Goal: Task Accomplishment & Management: Use online tool/utility

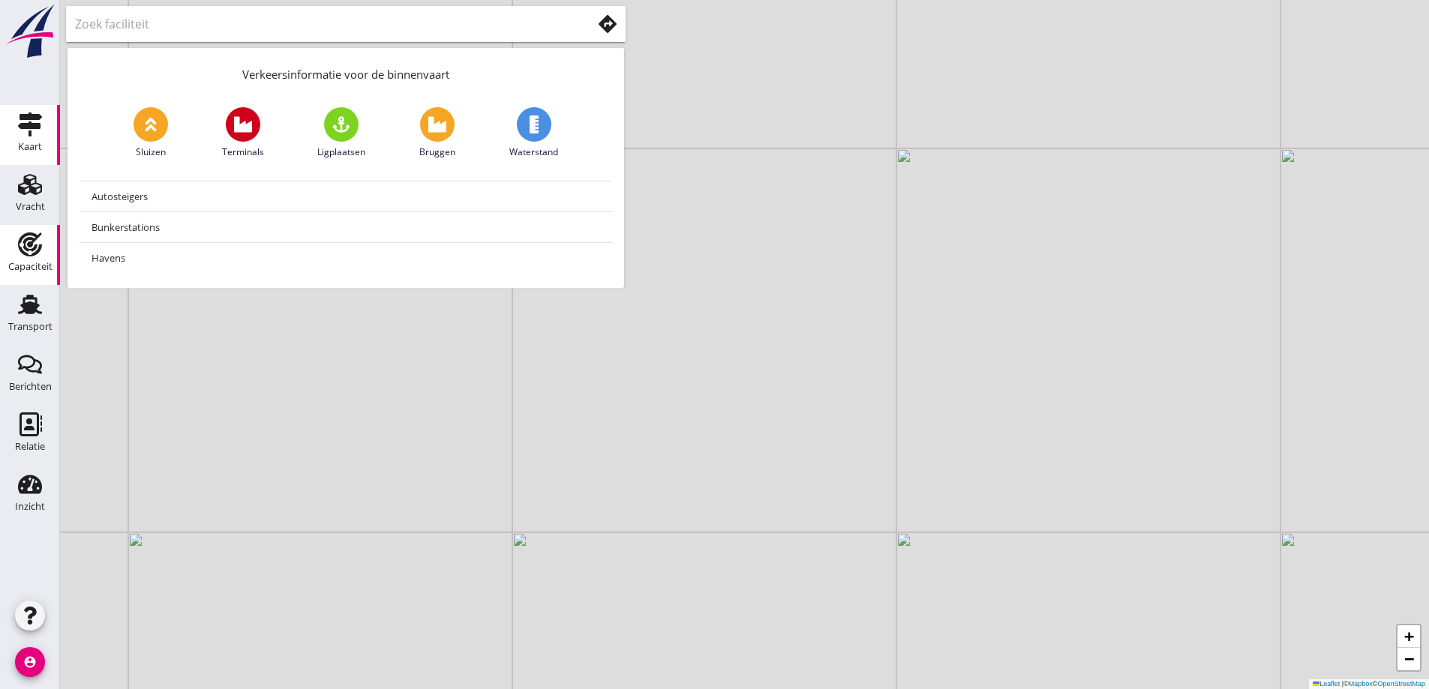
click at [53, 275] on link "Capaciteit Capaciteit" at bounding box center [30, 255] width 60 height 60
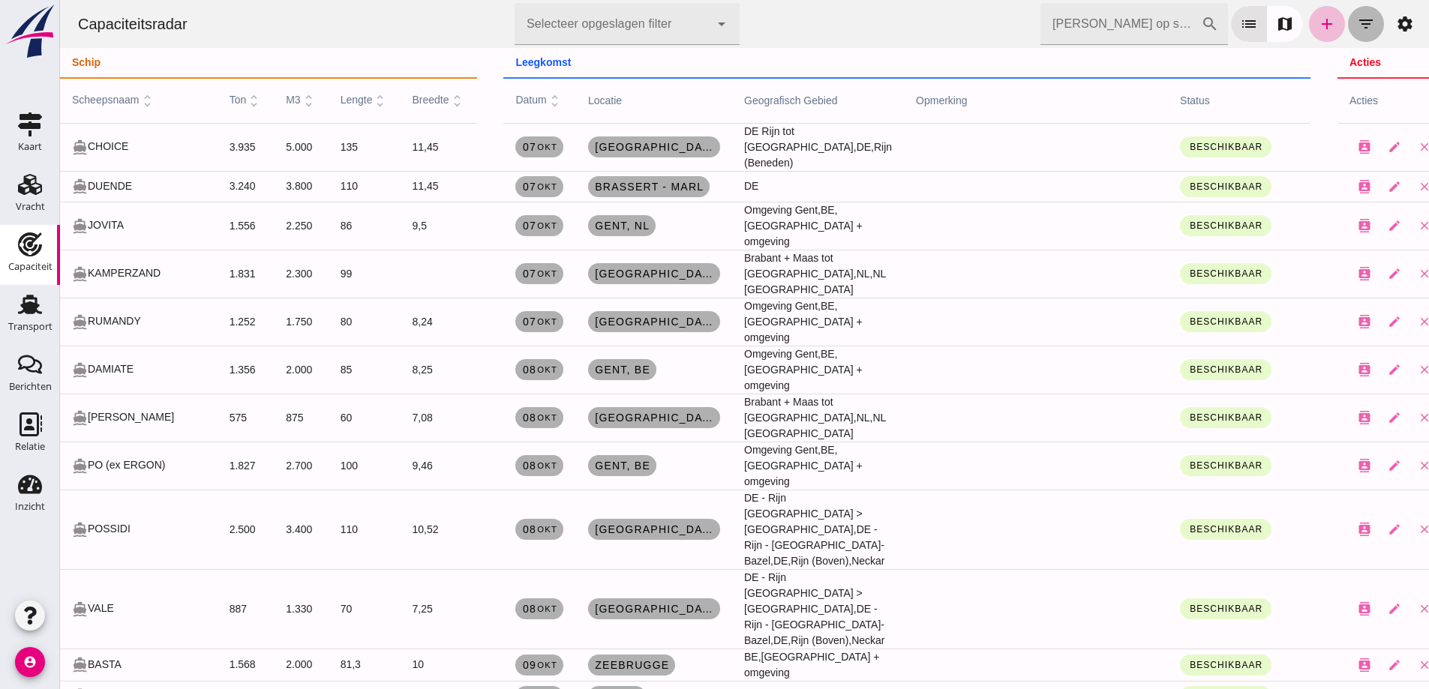
click at [1348, 29] on button "filter_list" at bounding box center [1366, 24] width 36 height 36
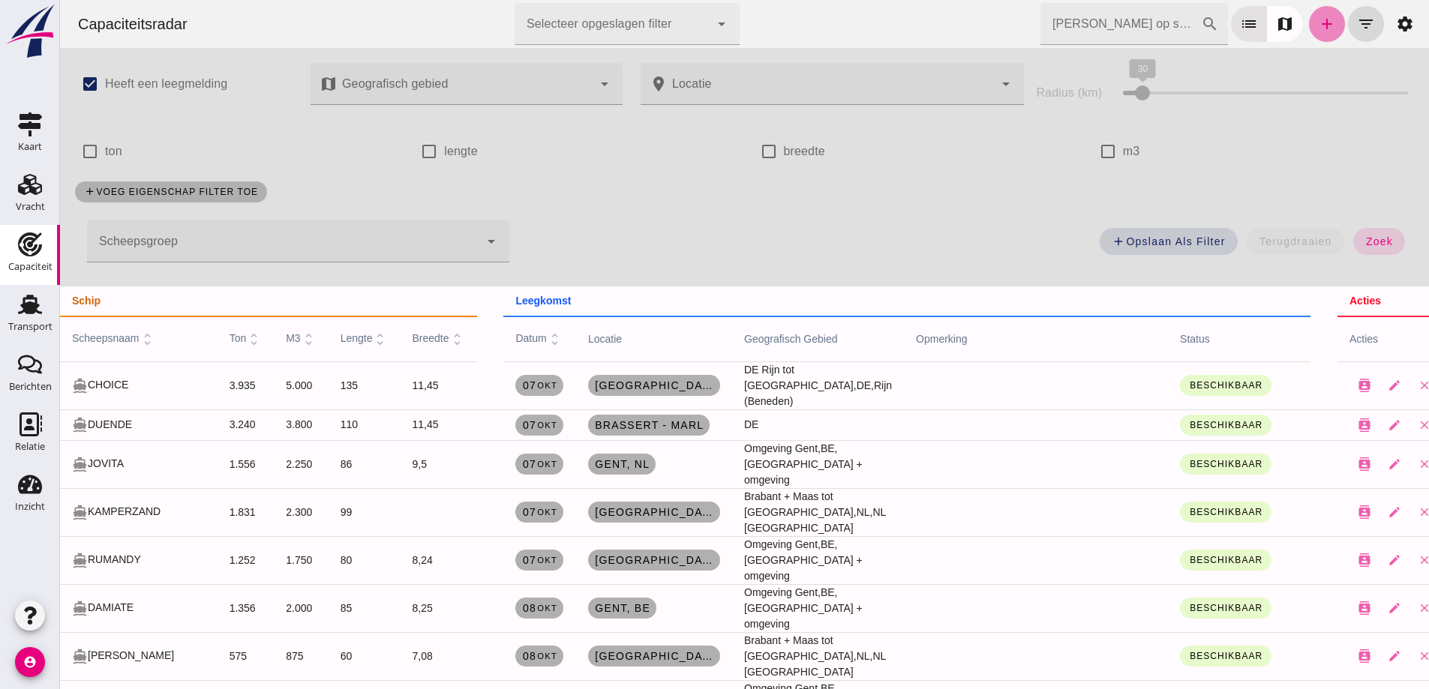
drag, startPoint x: 1323, startPoint y: 26, endPoint x: 1499, endPoint y: 58, distance: 178.4
click at [1323, 26] on icon "add" at bounding box center [1327, 24] width 18 height 18
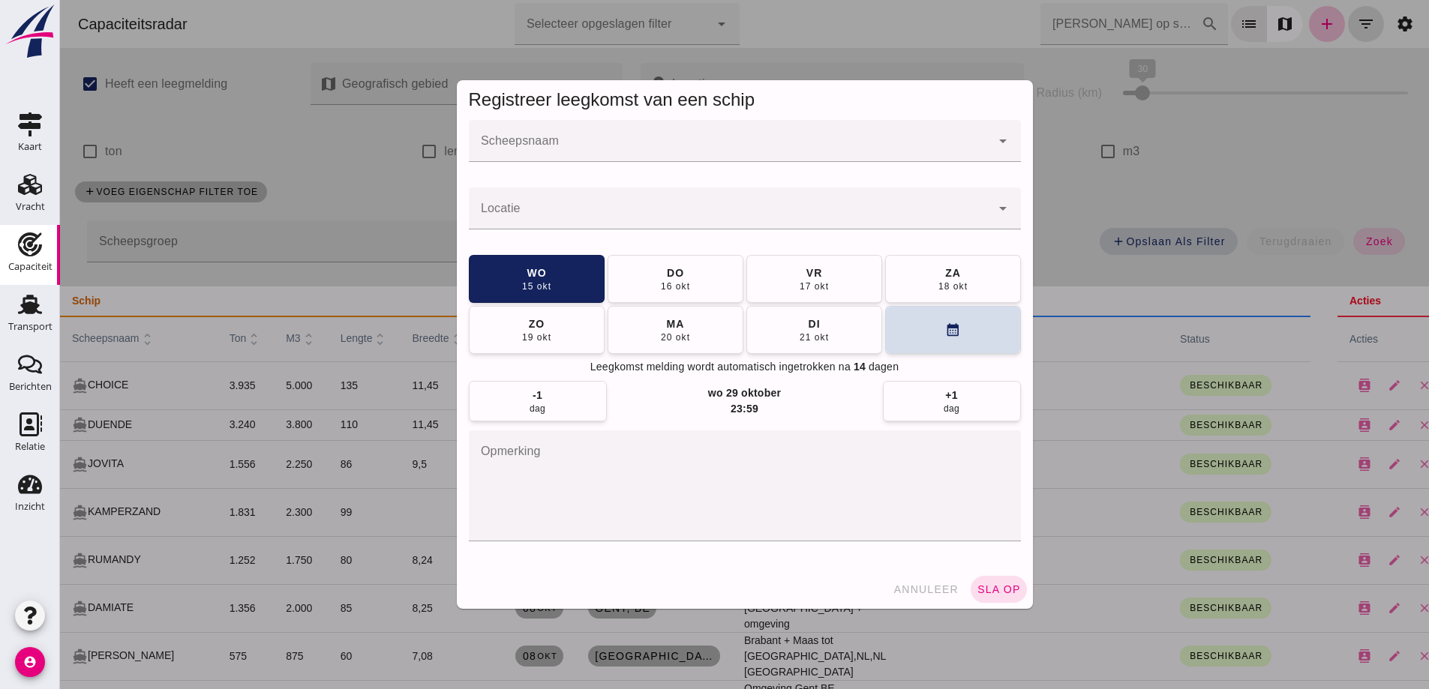
click at [734, 122] on div at bounding box center [730, 141] width 522 height 42
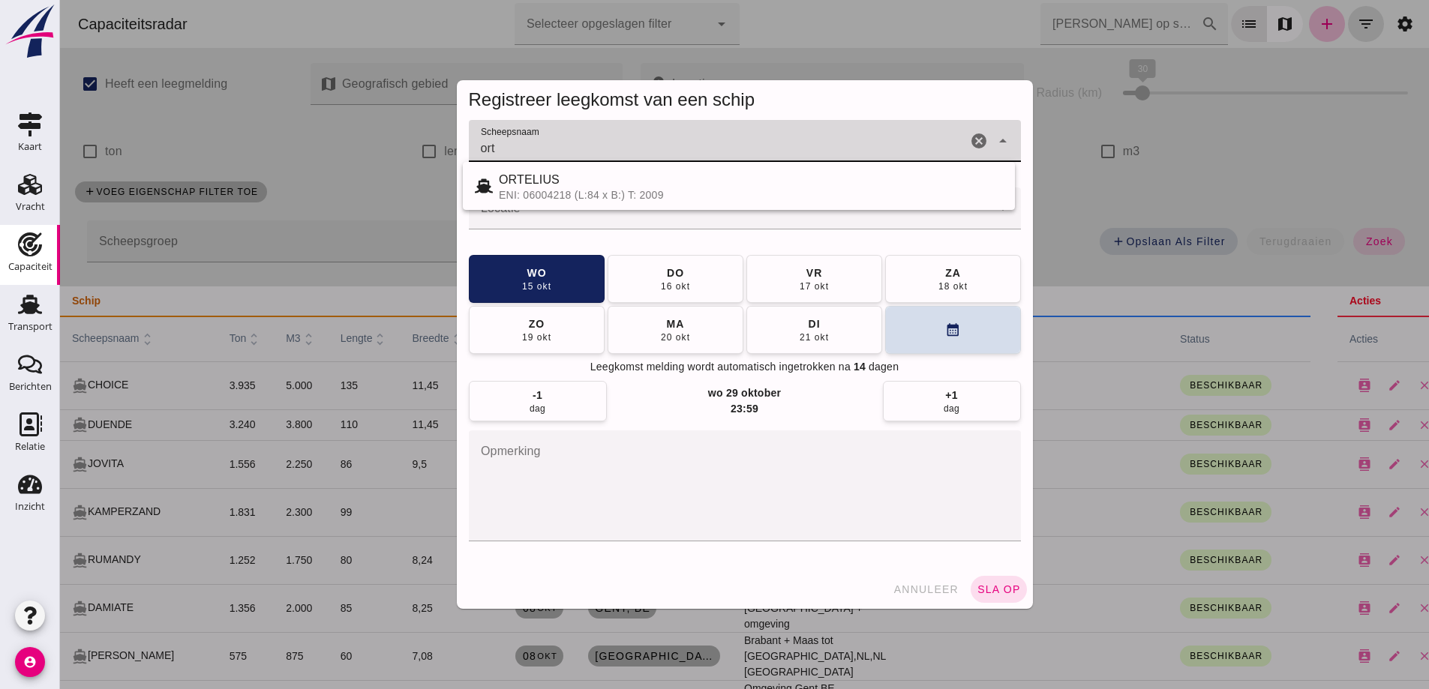
type input "ort"
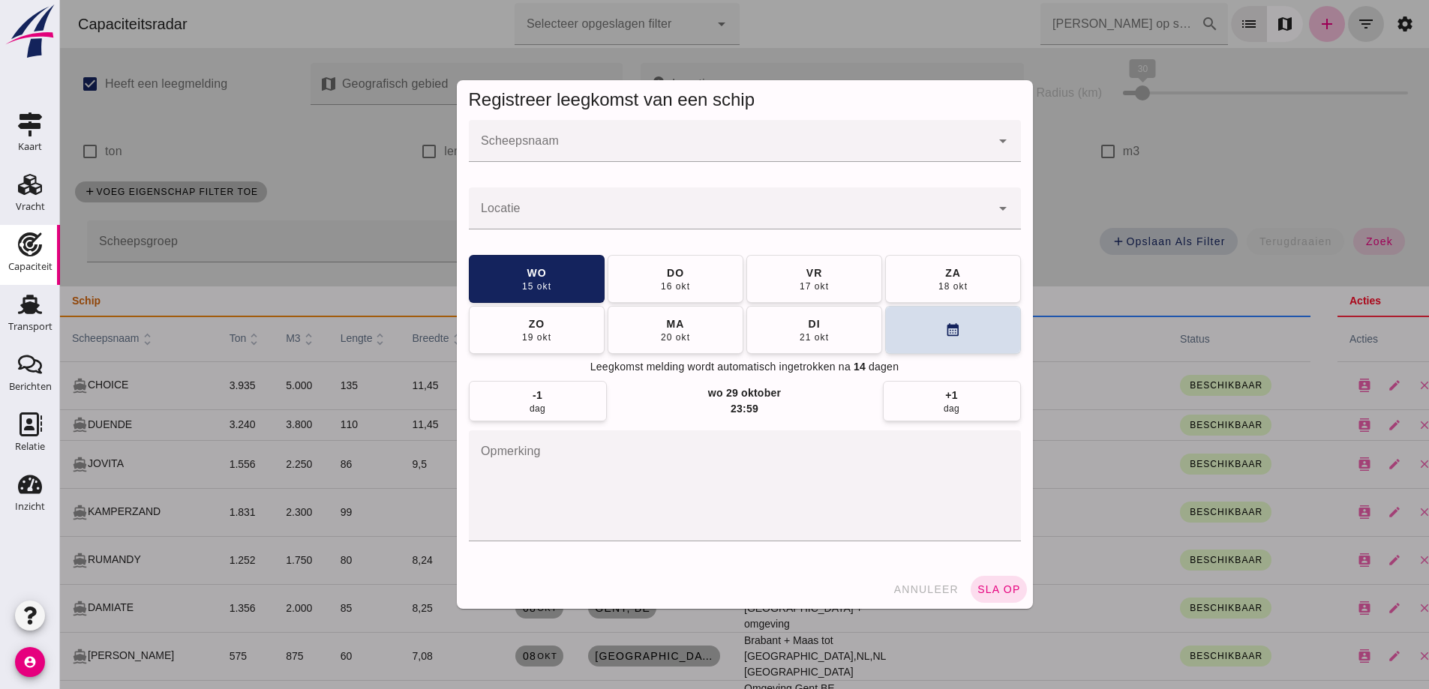
click at [621, 148] on input "Scheepsnaam" at bounding box center [730, 149] width 522 height 18
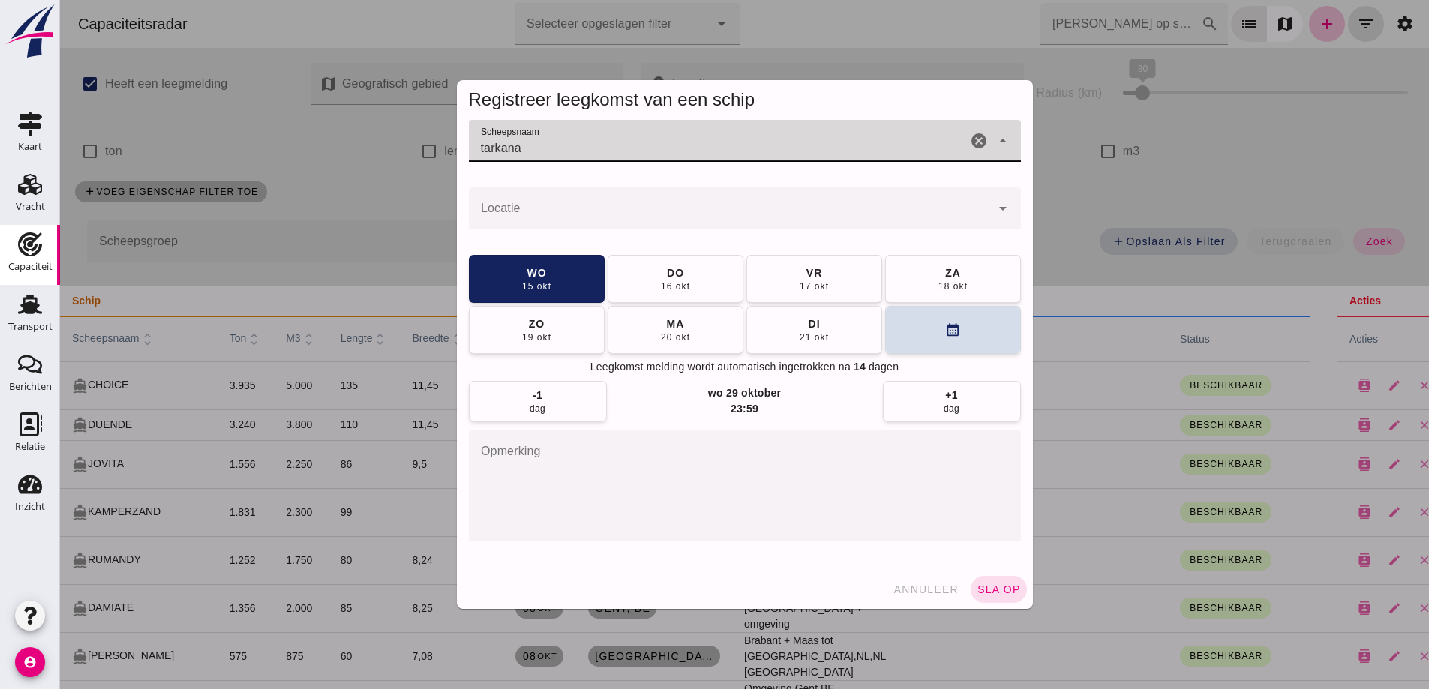
type input "tarkana"
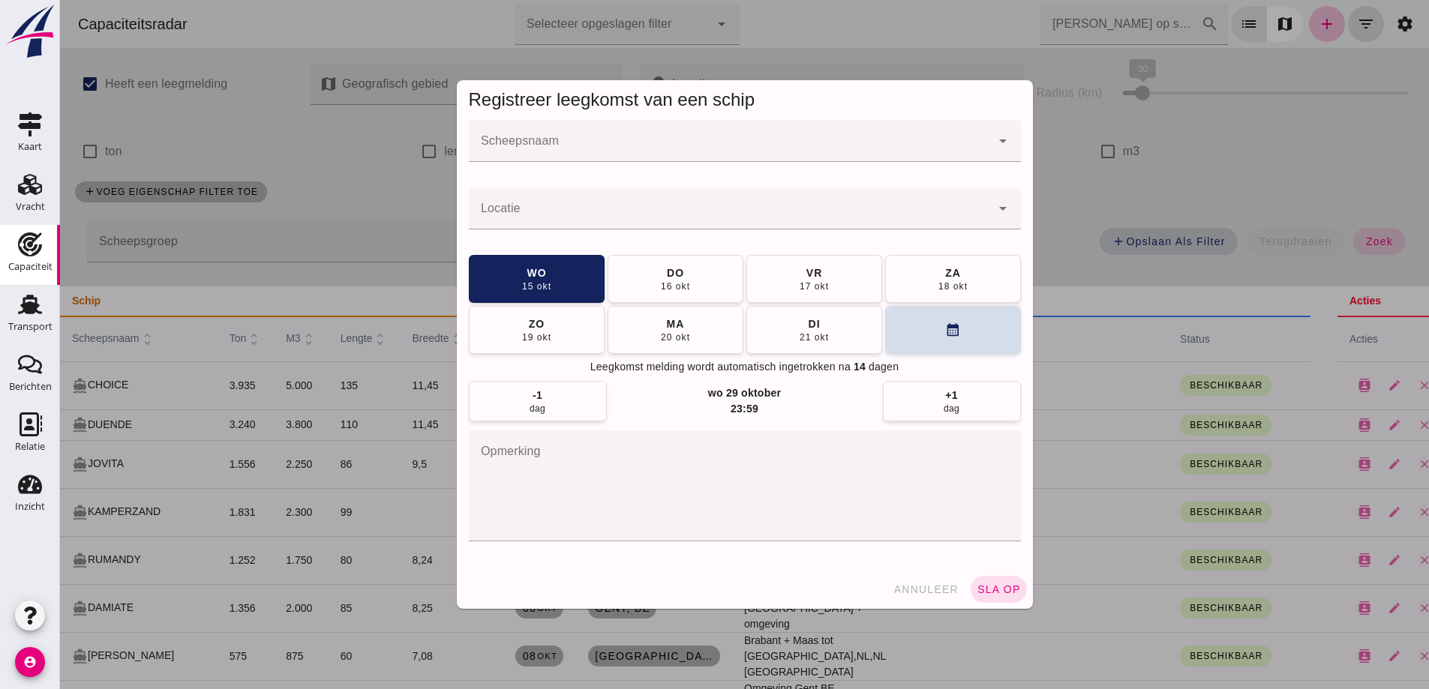
click at [615, 132] on div at bounding box center [730, 141] width 522 height 42
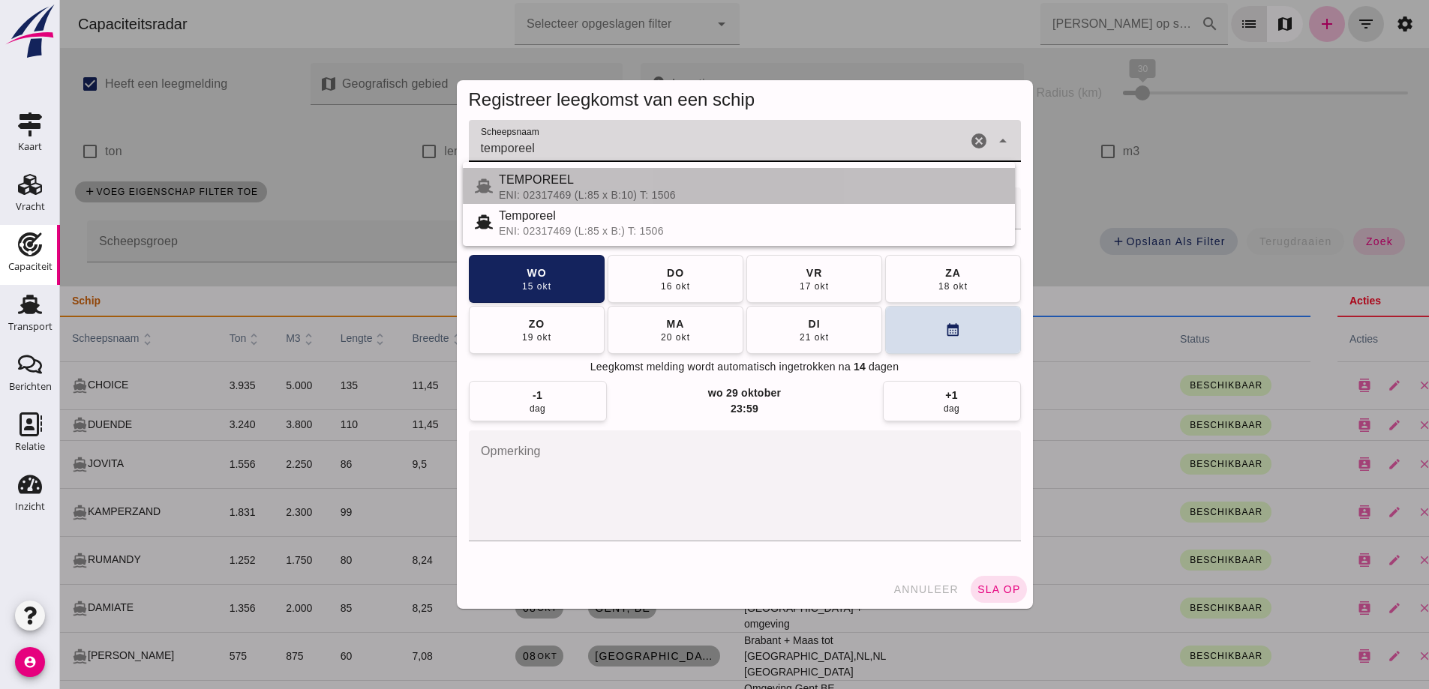
click at [585, 191] on div "ENI: 02317469 (L:85 x B:10) T: 1506" at bounding box center [751, 195] width 504 height 12
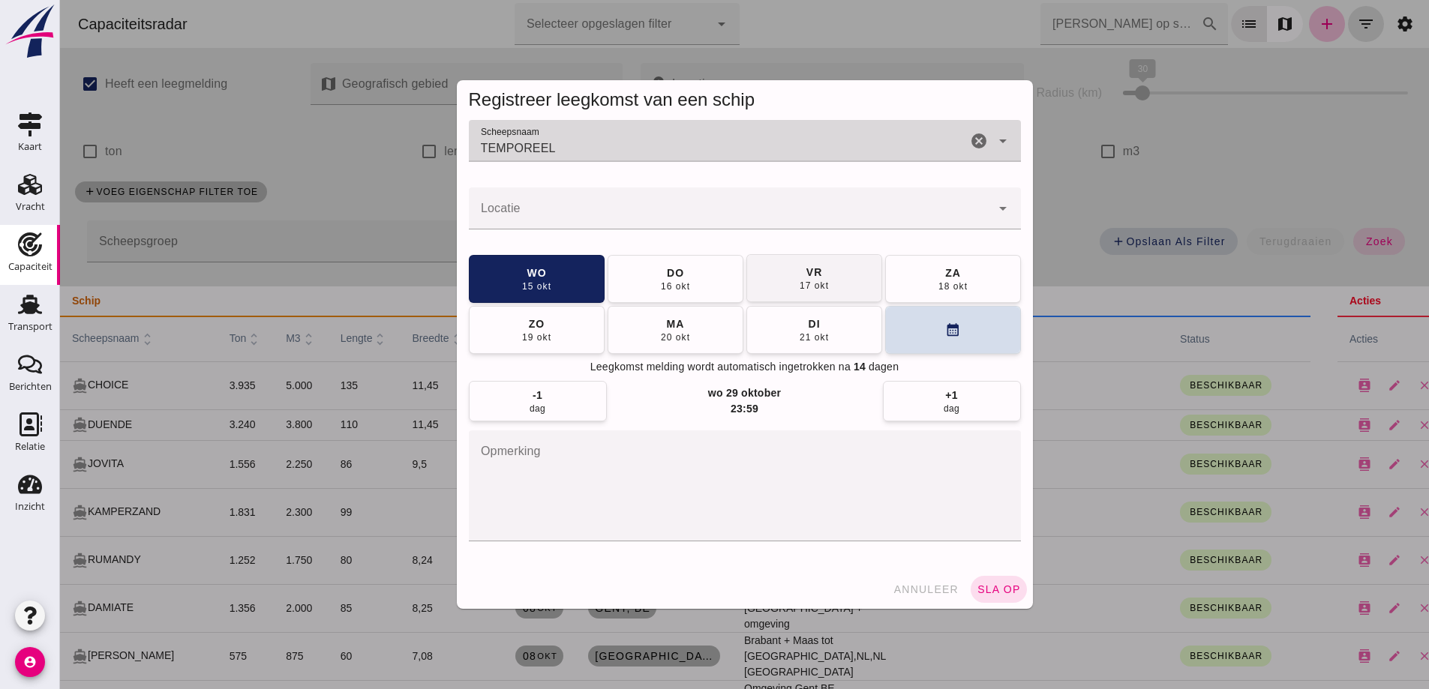
type input "TEMPOREEL"
click at [677, 281] on div "16 okt" at bounding box center [675, 287] width 30 height 12
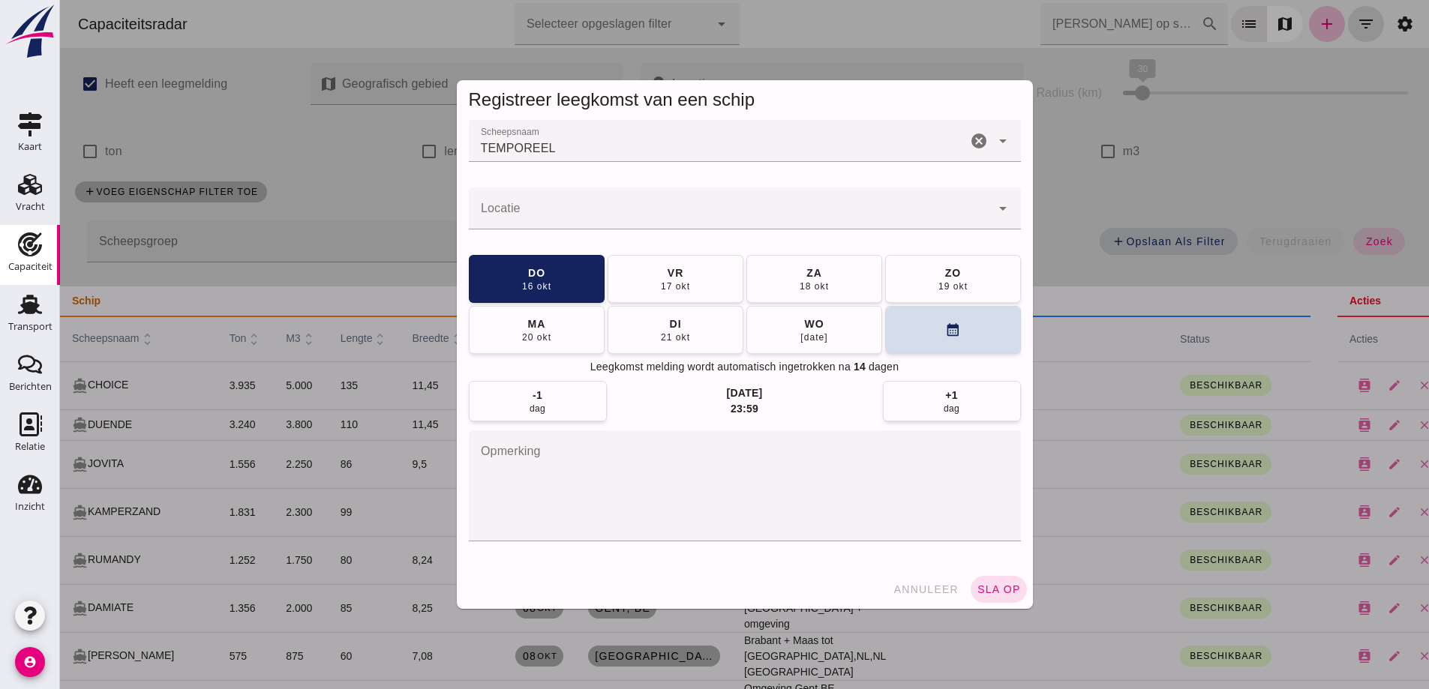
click at [558, 203] on div at bounding box center [730, 209] width 522 height 42
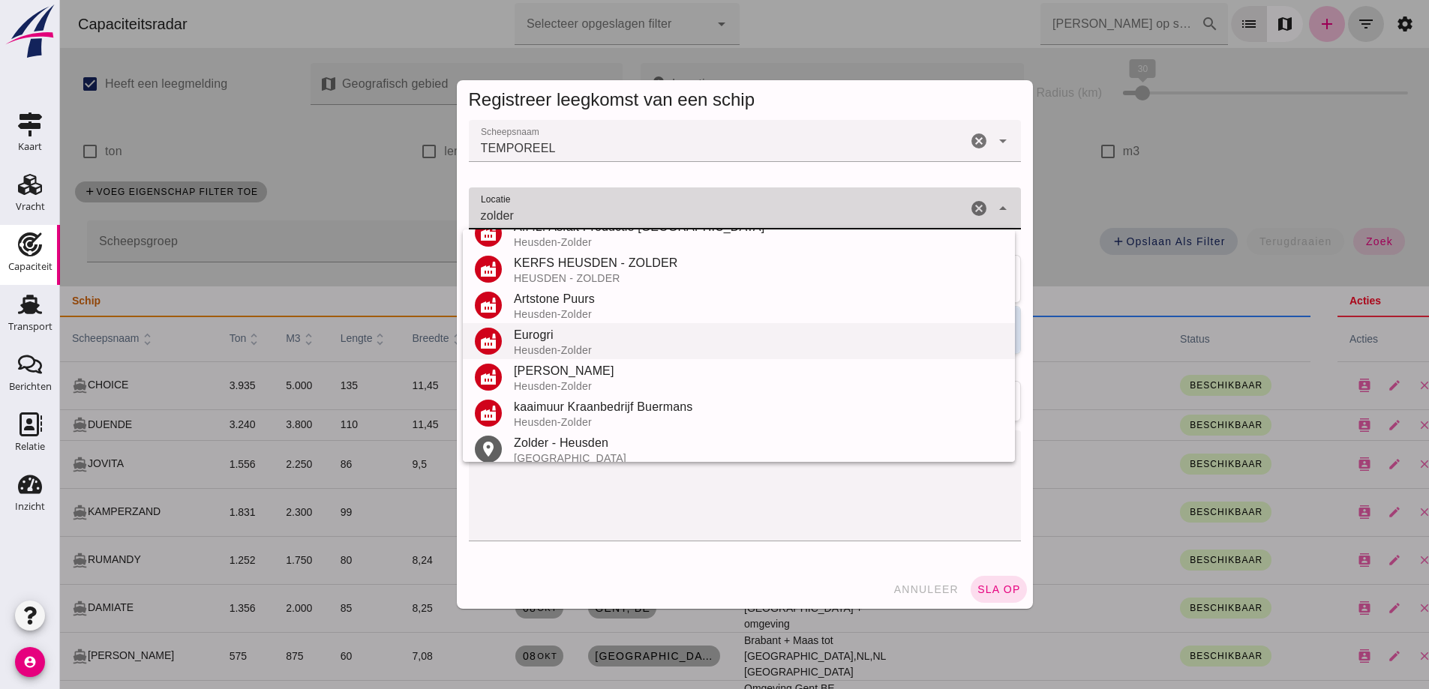
scroll to position [176, 0]
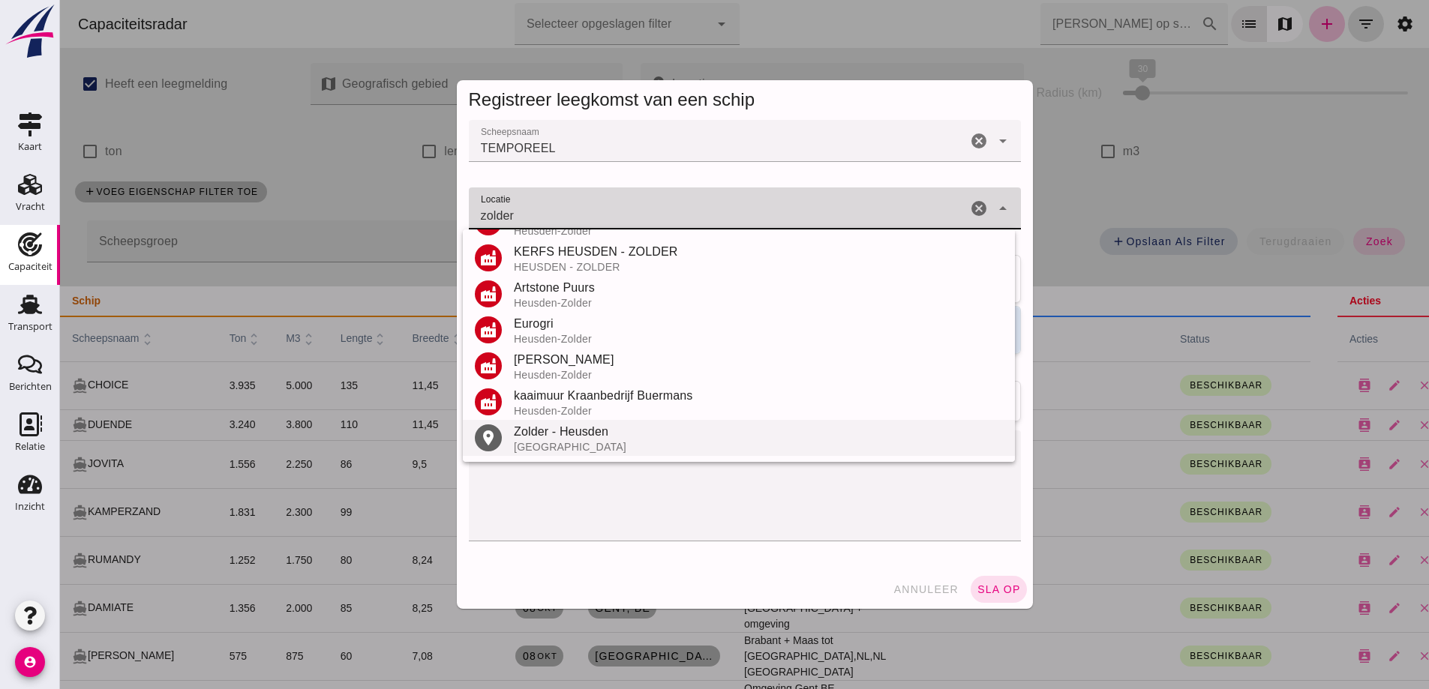
click at [570, 434] on div "Zolder - Heusden" at bounding box center [758, 432] width 489 height 18
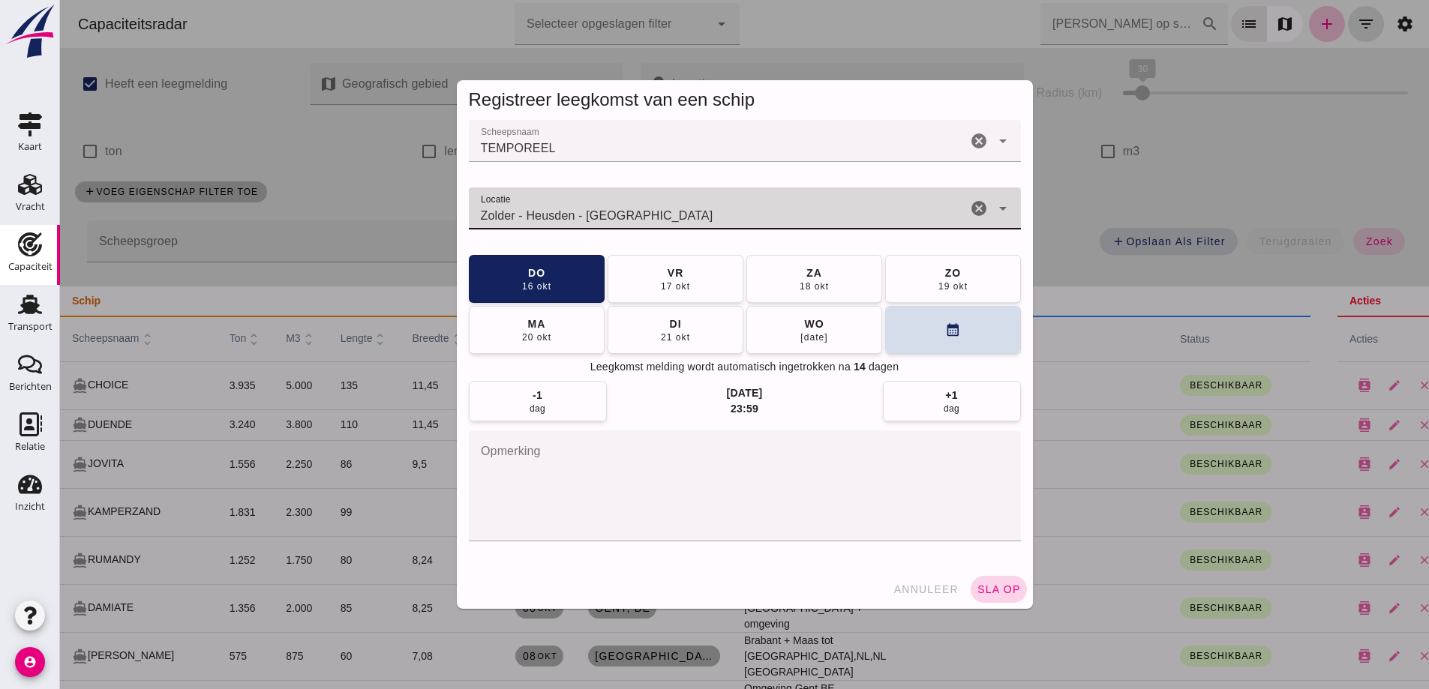
type input "Zolder - Heusden - [GEOGRAPHIC_DATA]"
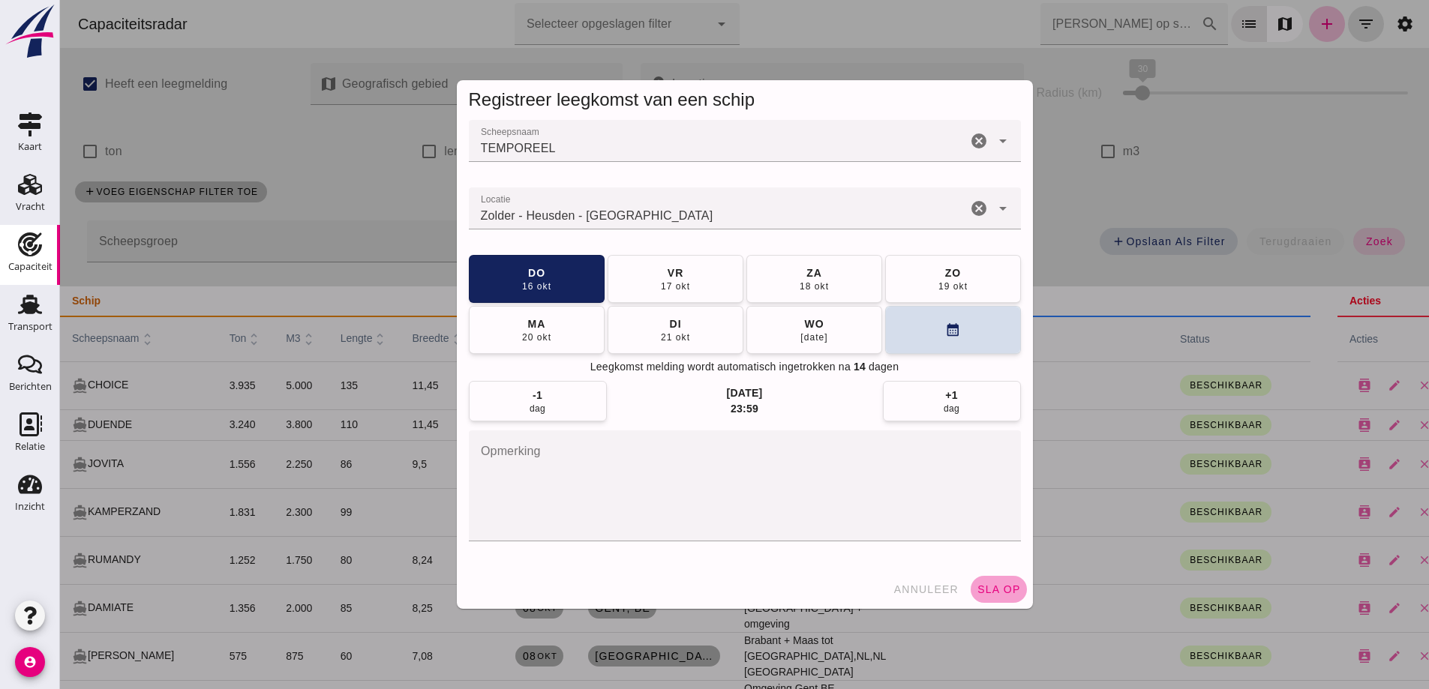
click at [1005, 593] on span "sla op" at bounding box center [999, 590] width 44 height 12
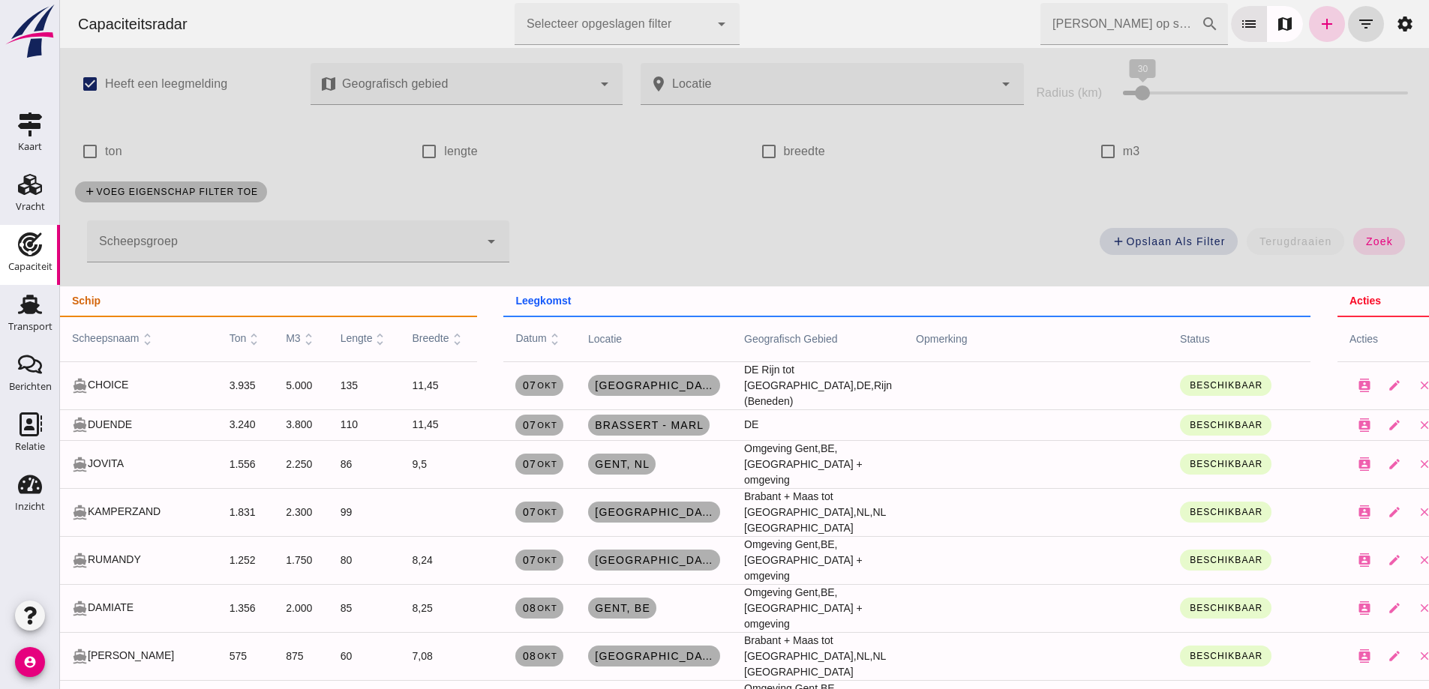
click at [1324, 28] on icon "add" at bounding box center [1327, 24] width 18 height 18
click at [1323, 29] on icon "add" at bounding box center [1327, 24] width 18 height 18
click at [1320, 27] on div at bounding box center [744, 344] width 1369 height 689
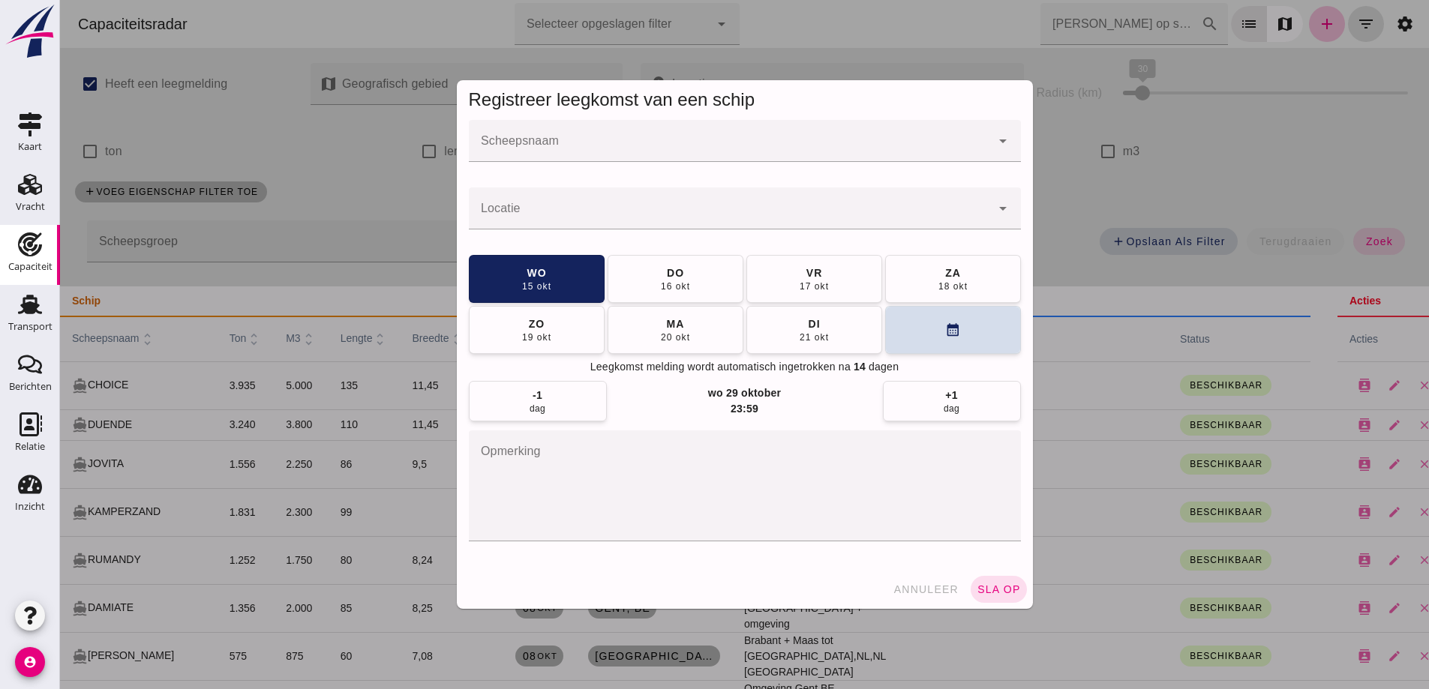
click at [634, 142] on input "Scheepsnaam" at bounding box center [730, 149] width 522 height 18
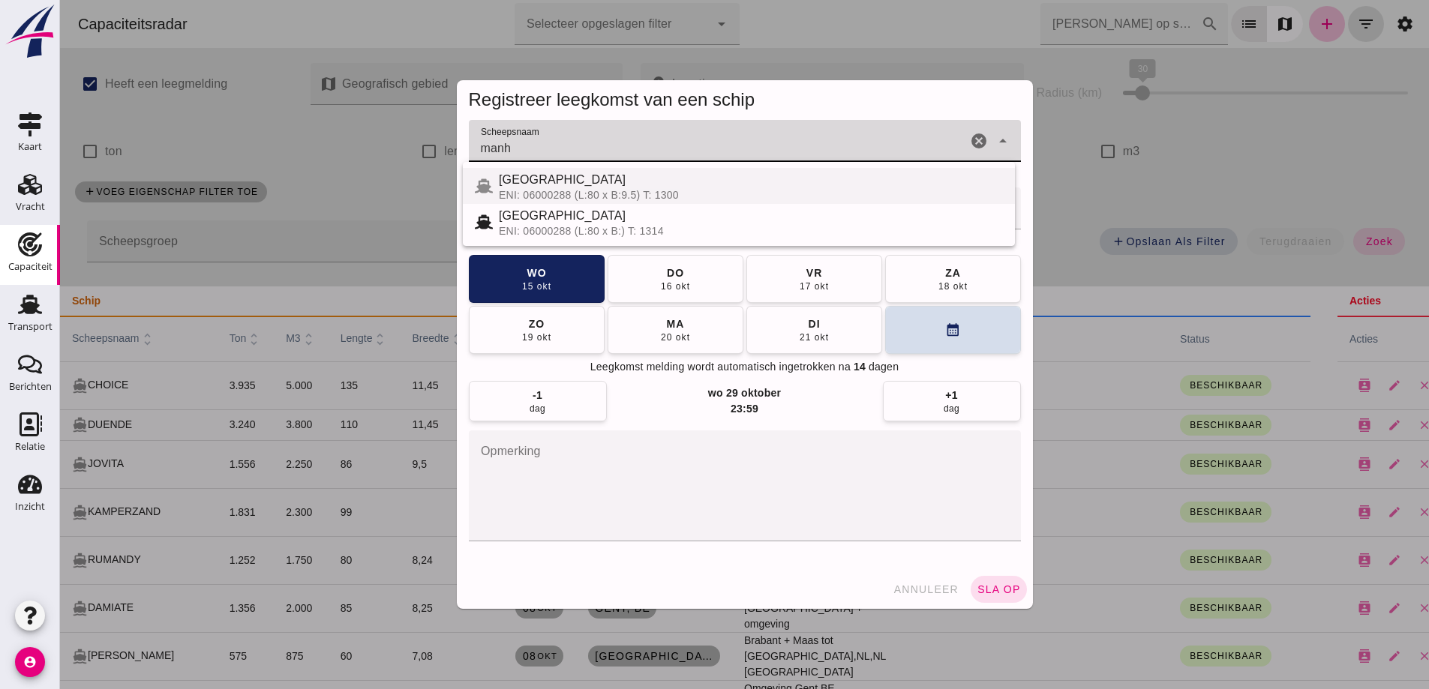
click at [632, 189] on div "ENI: 06000288 (L:80 x B:9.5) T: 1300" at bounding box center [751, 195] width 504 height 12
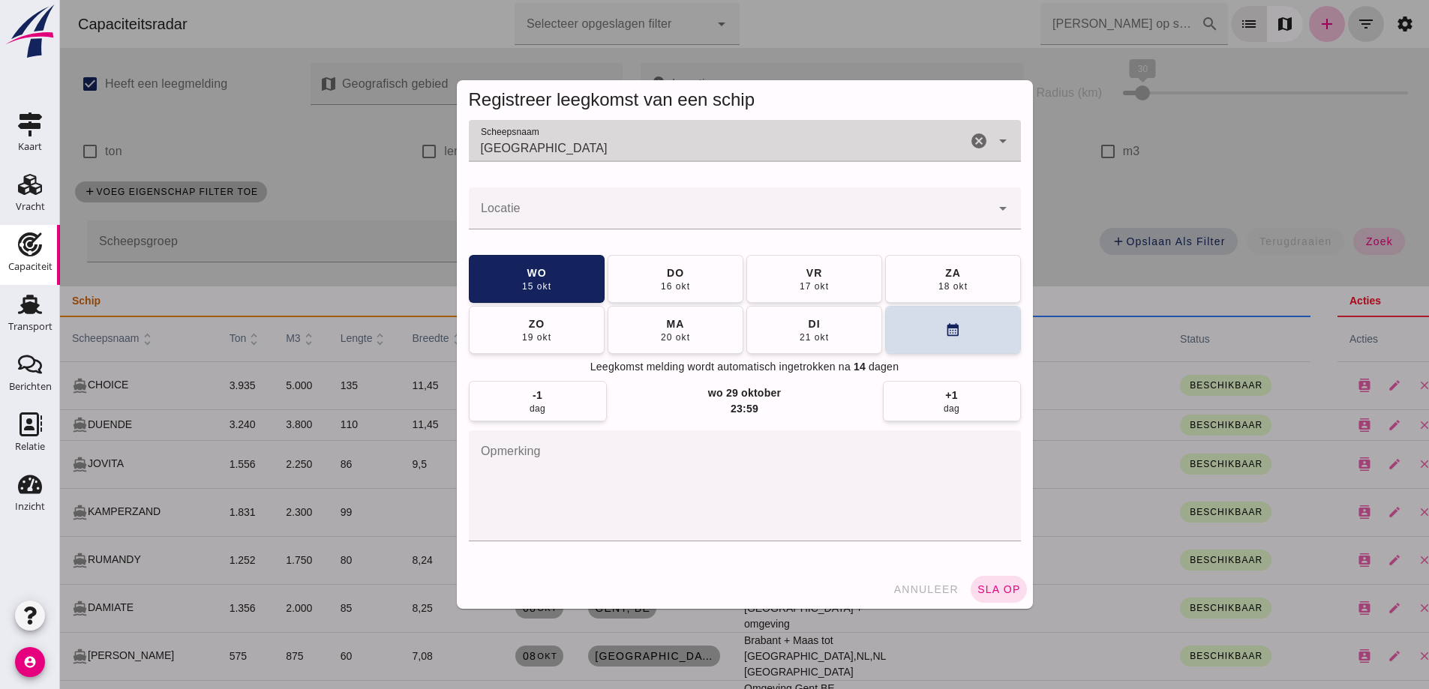
type input "[GEOGRAPHIC_DATA]"
click at [602, 203] on div at bounding box center [730, 209] width 522 height 42
type input "z"
click at [606, 206] on div at bounding box center [730, 209] width 522 height 42
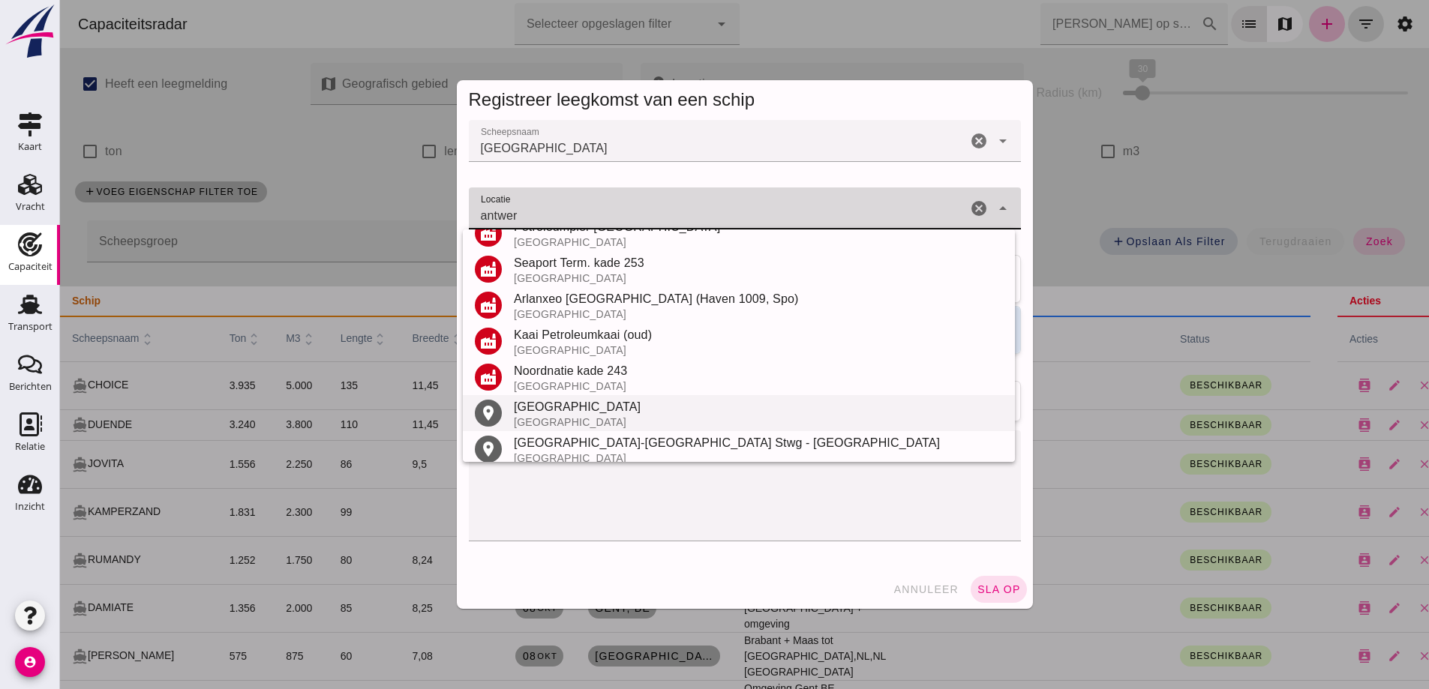
scroll to position [212, 0]
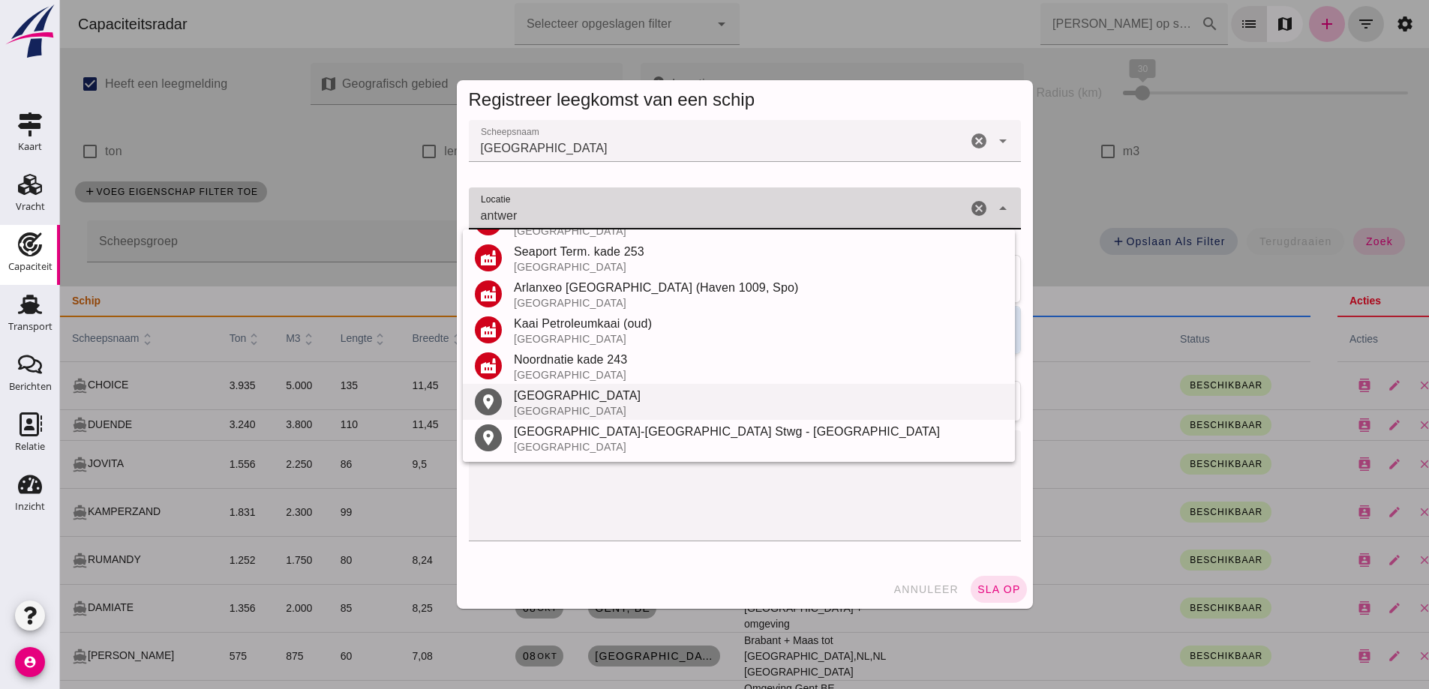
click at [549, 399] on div "[GEOGRAPHIC_DATA]" at bounding box center [758, 396] width 489 height 18
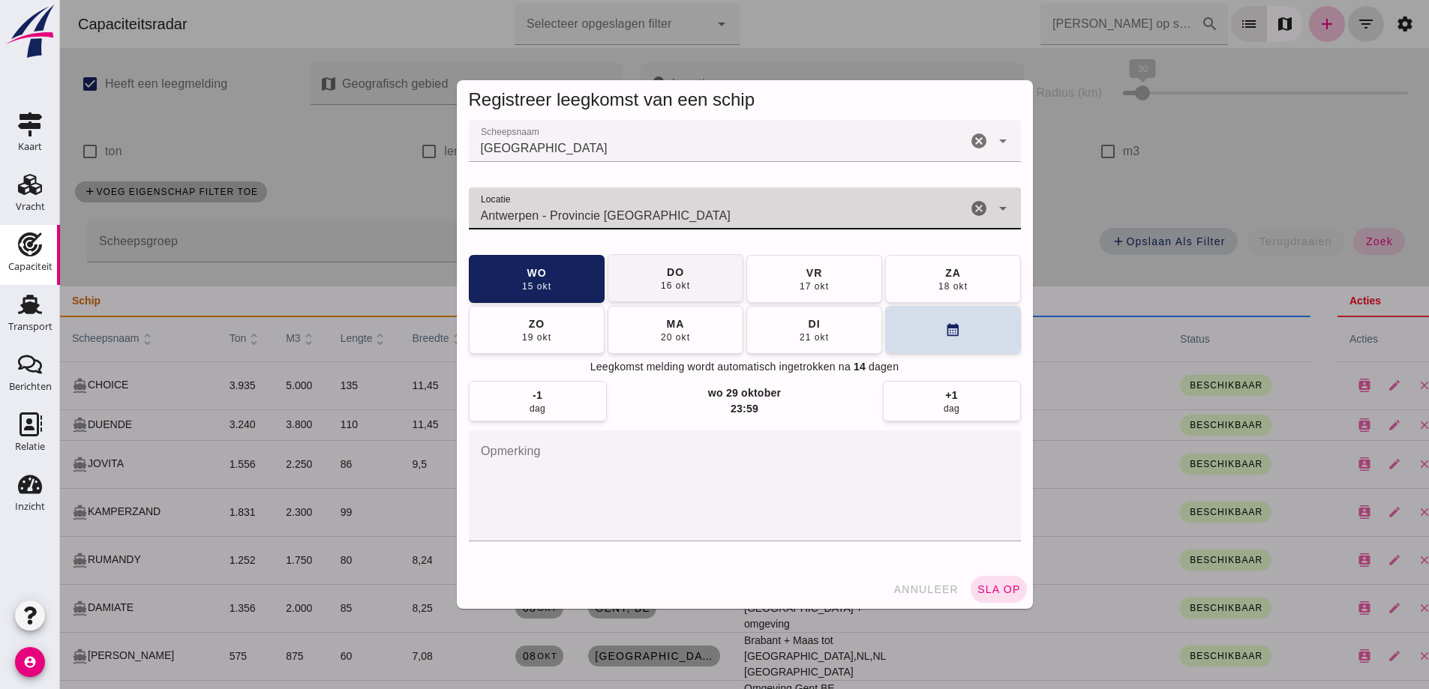
type input "Antwerpen - Provincie [GEOGRAPHIC_DATA]"
click at [698, 271] on button "[DATE]" at bounding box center [676, 278] width 136 height 48
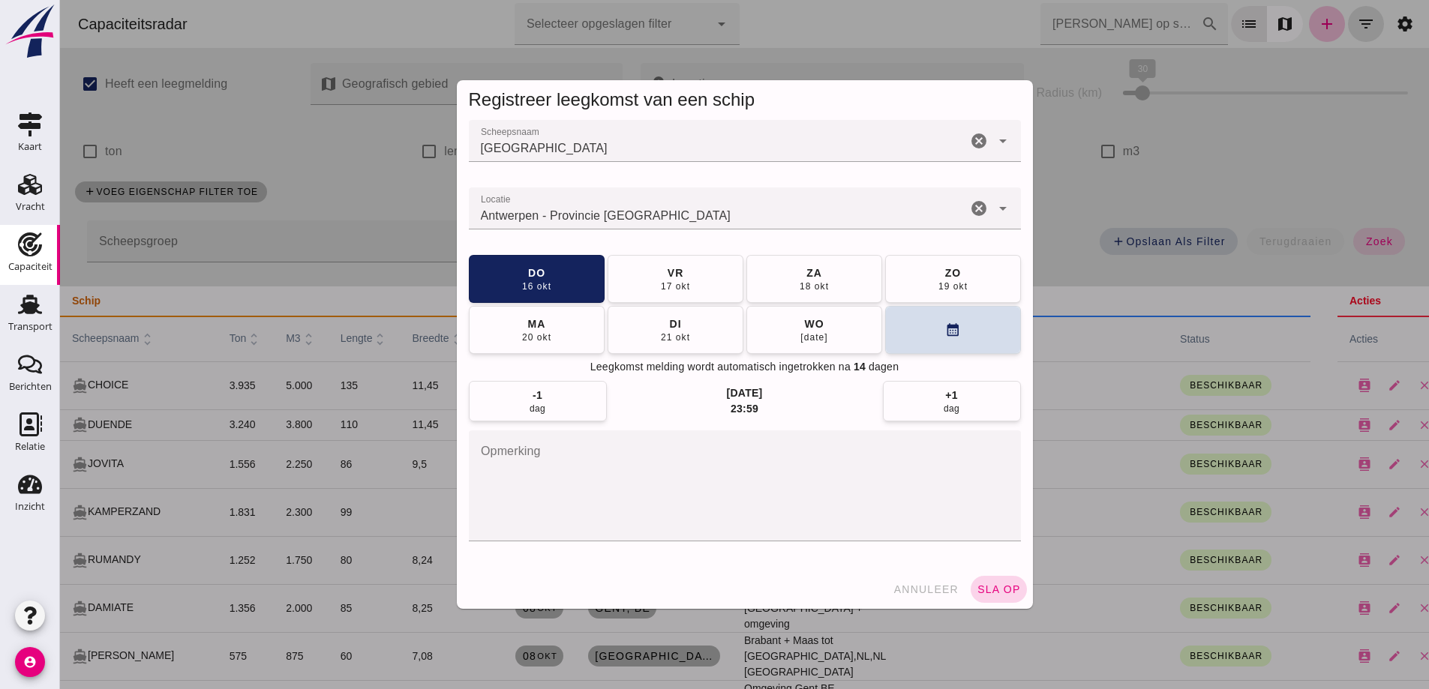
click at [993, 588] on span "sla op" at bounding box center [999, 590] width 44 height 12
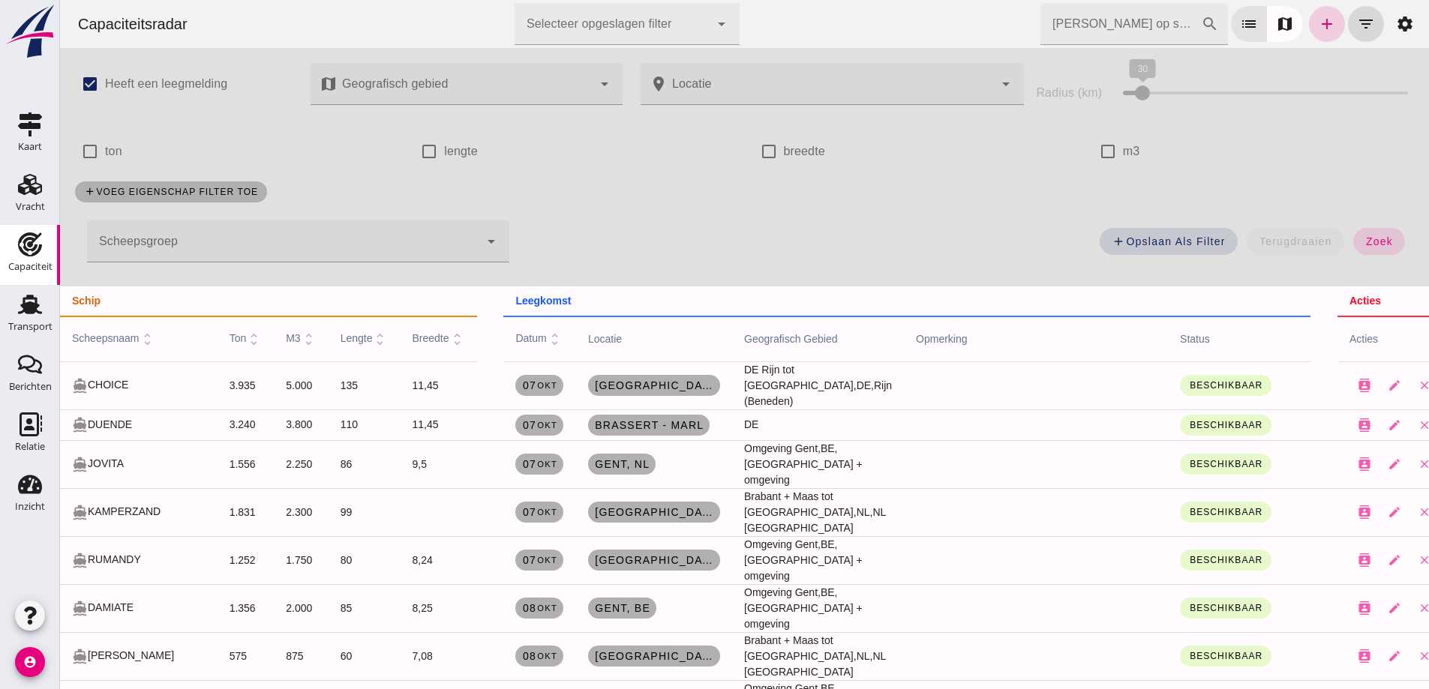
click at [1318, 28] on icon "add" at bounding box center [1327, 24] width 18 height 18
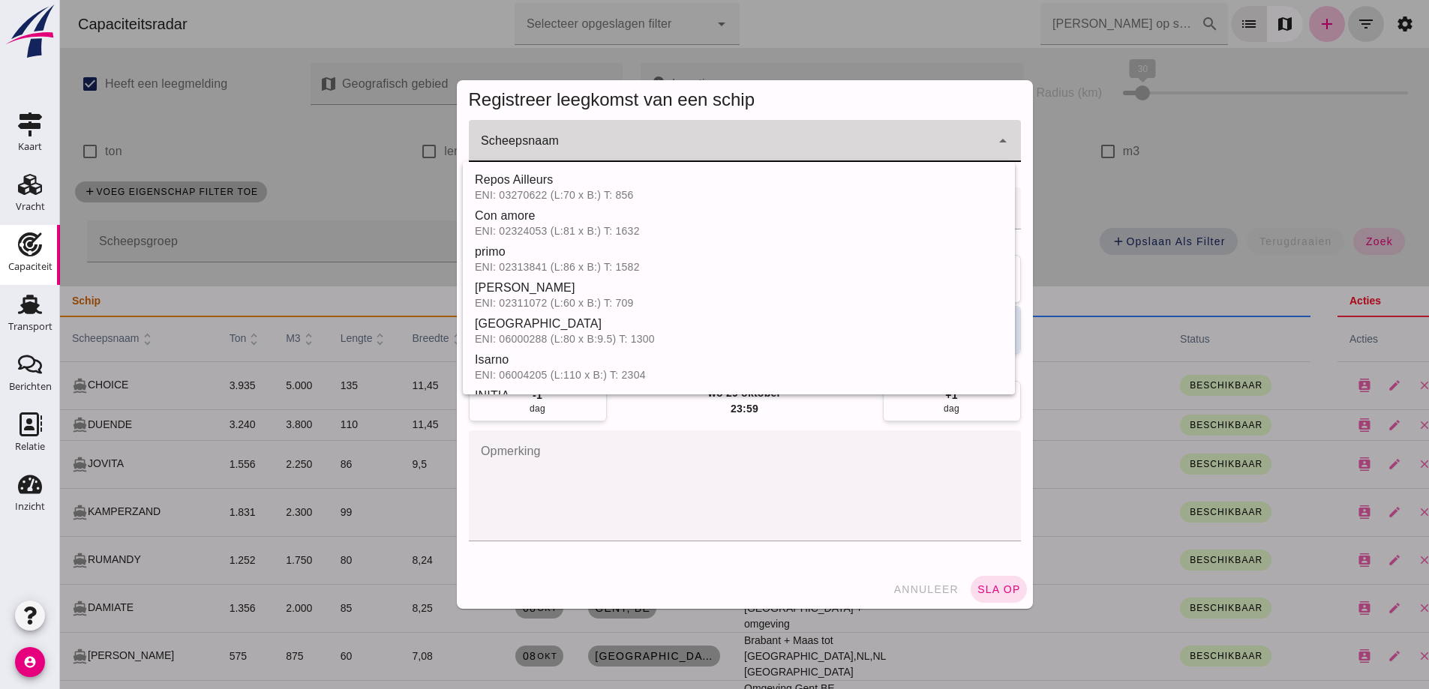
click at [807, 154] on input "Scheepsnaam" at bounding box center [730, 149] width 522 height 18
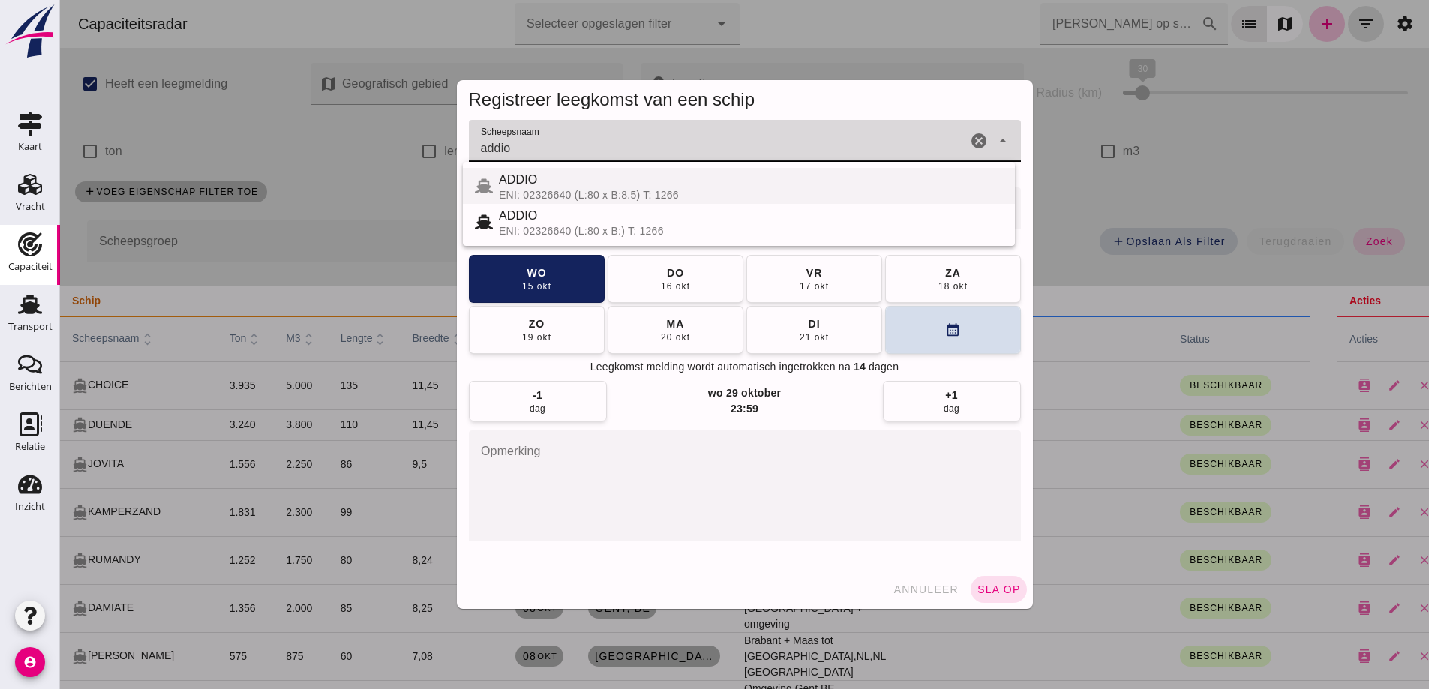
click at [584, 182] on div "ADDIO" at bounding box center [751, 180] width 504 height 18
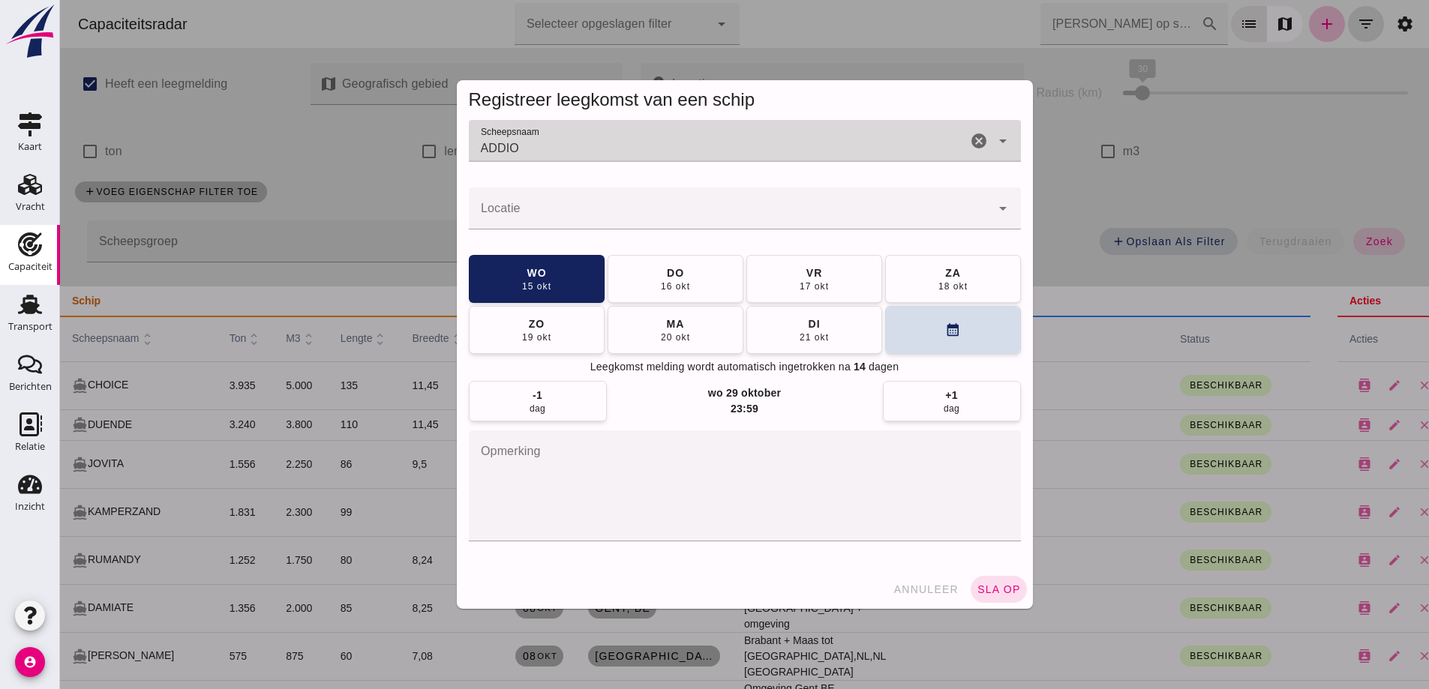
type input "ADDIO"
click at [586, 209] on input "Locatie" at bounding box center [730, 216] width 522 height 18
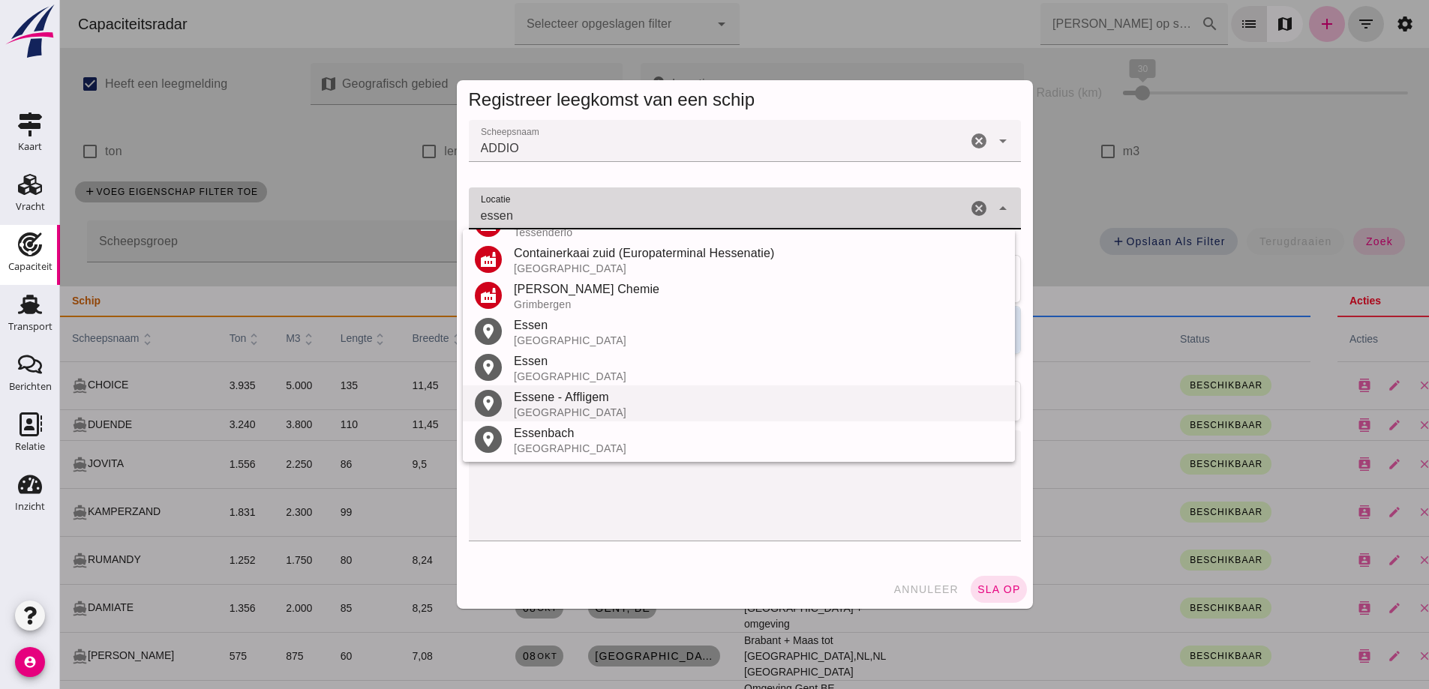
scroll to position [284, 0]
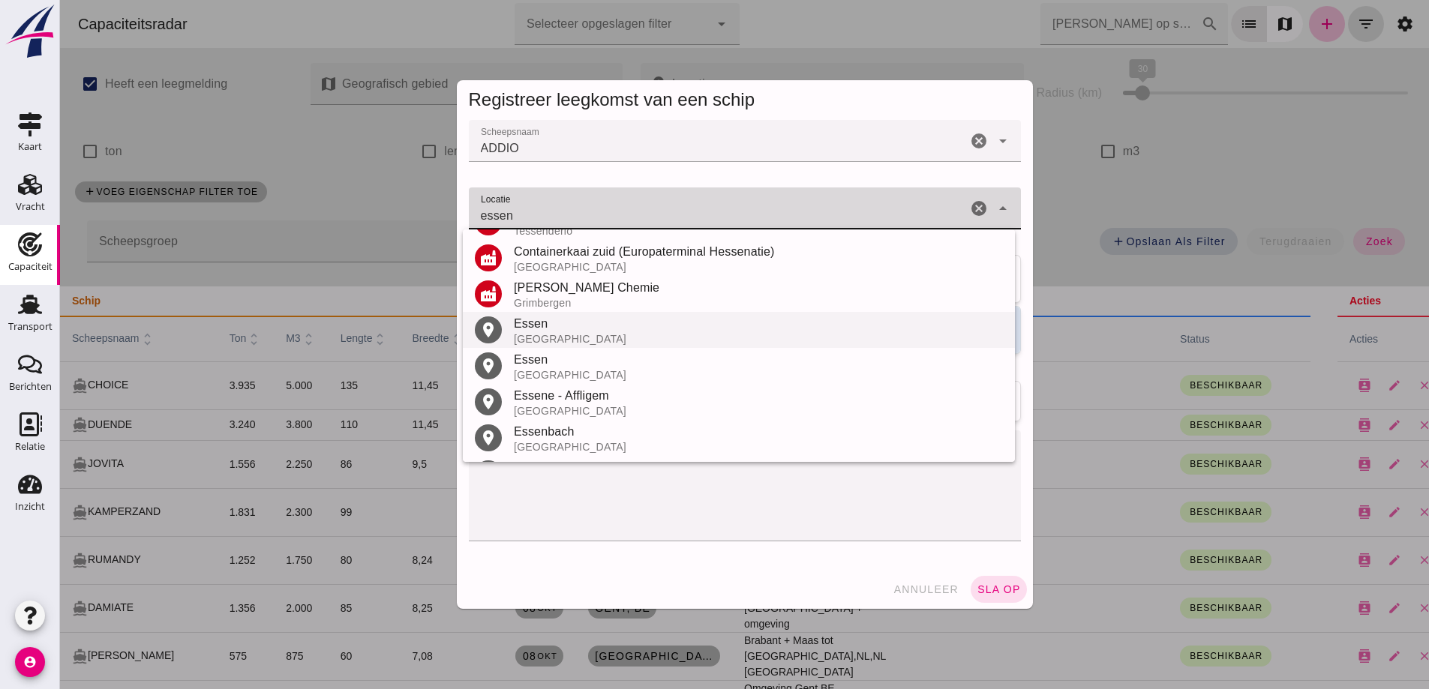
click at [528, 335] on div "[GEOGRAPHIC_DATA]" at bounding box center [758, 339] width 489 height 12
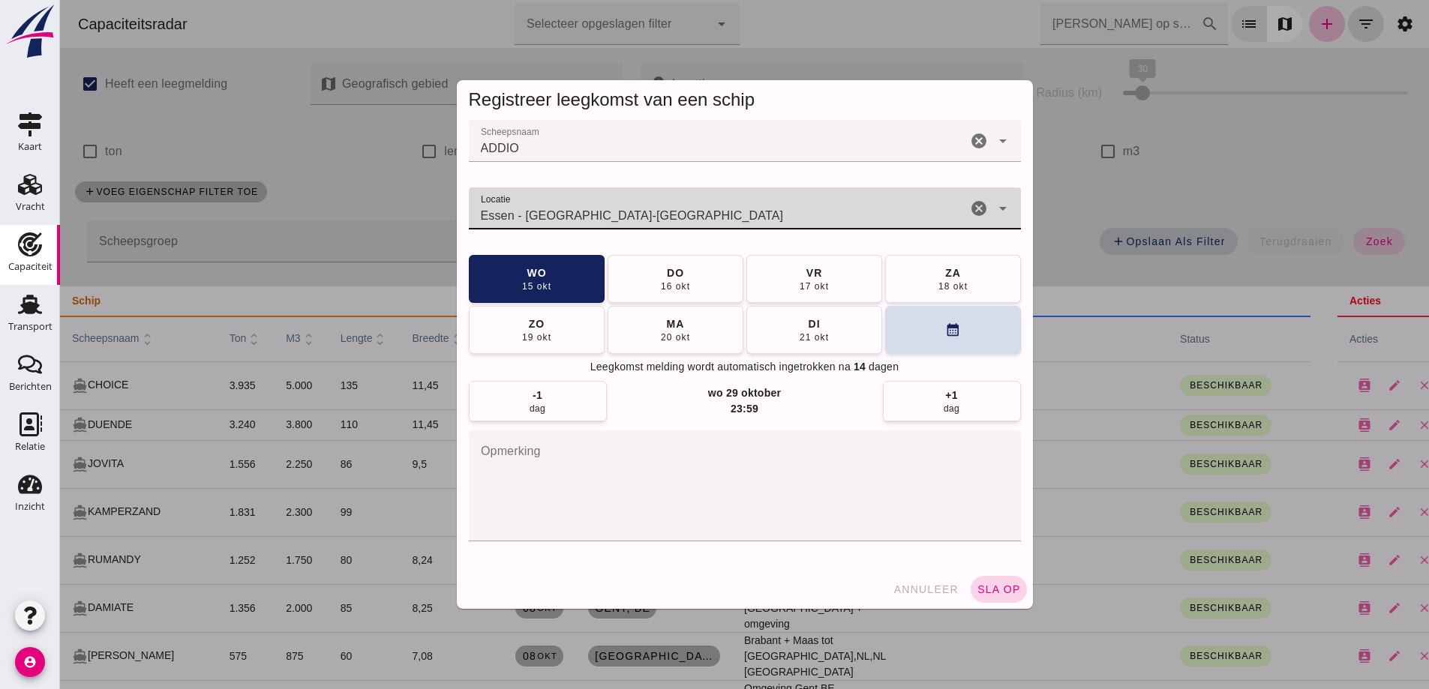
type input "Essen - [GEOGRAPHIC_DATA]-[GEOGRAPHIC_DATA]"
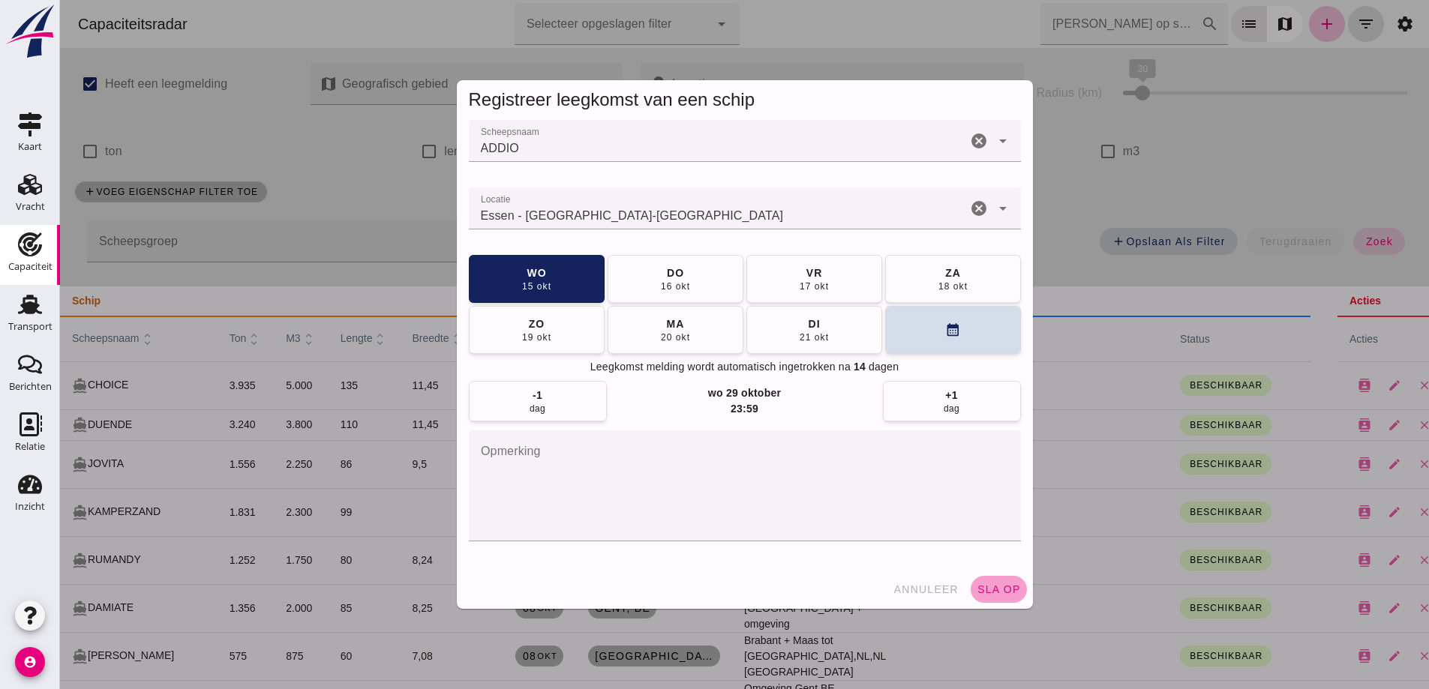
drag, startPoint x: 998, startPoint y: 581, endPoint x: 1045, endPoint y: 584, distance: 47.4
click at [999, 581] on button "sla op" at bounding box center [999, 589] width 56 height 27
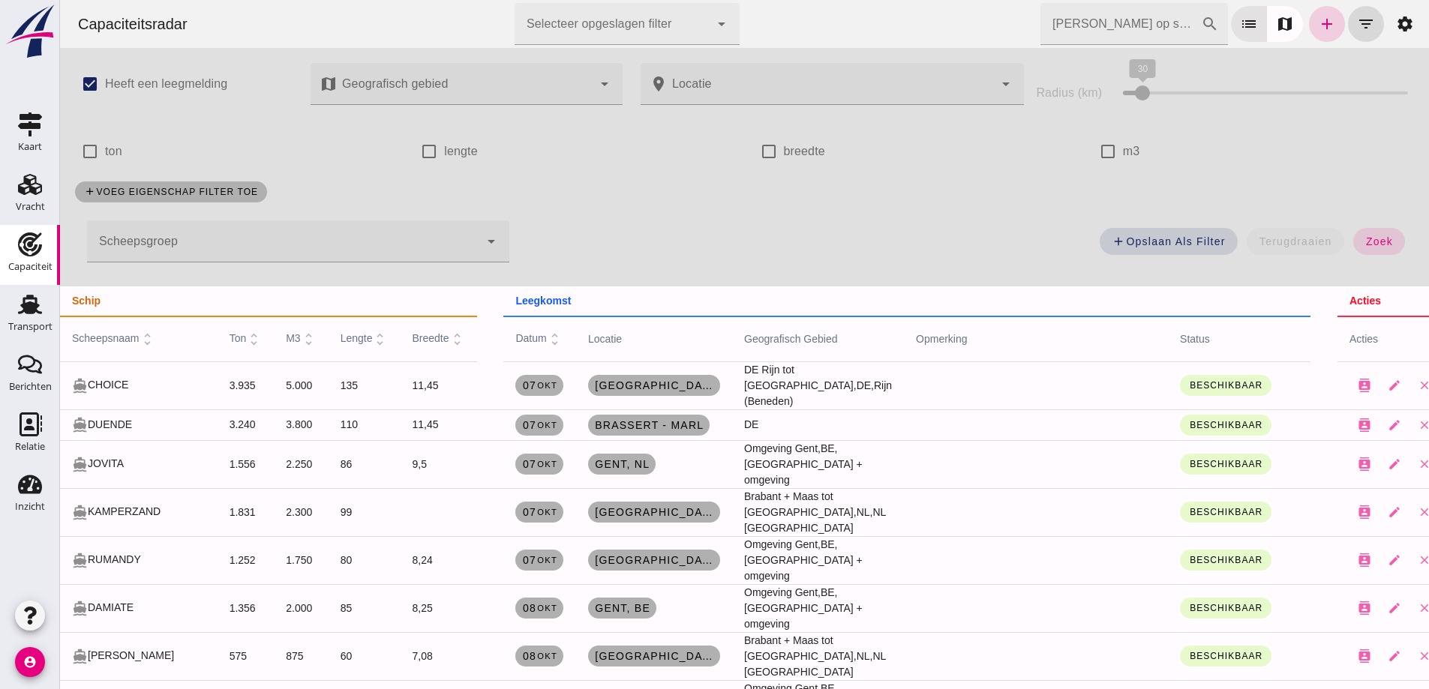
click at [1309, 26] on link "add" at bounding box center [1327, 24] width 36 height 36
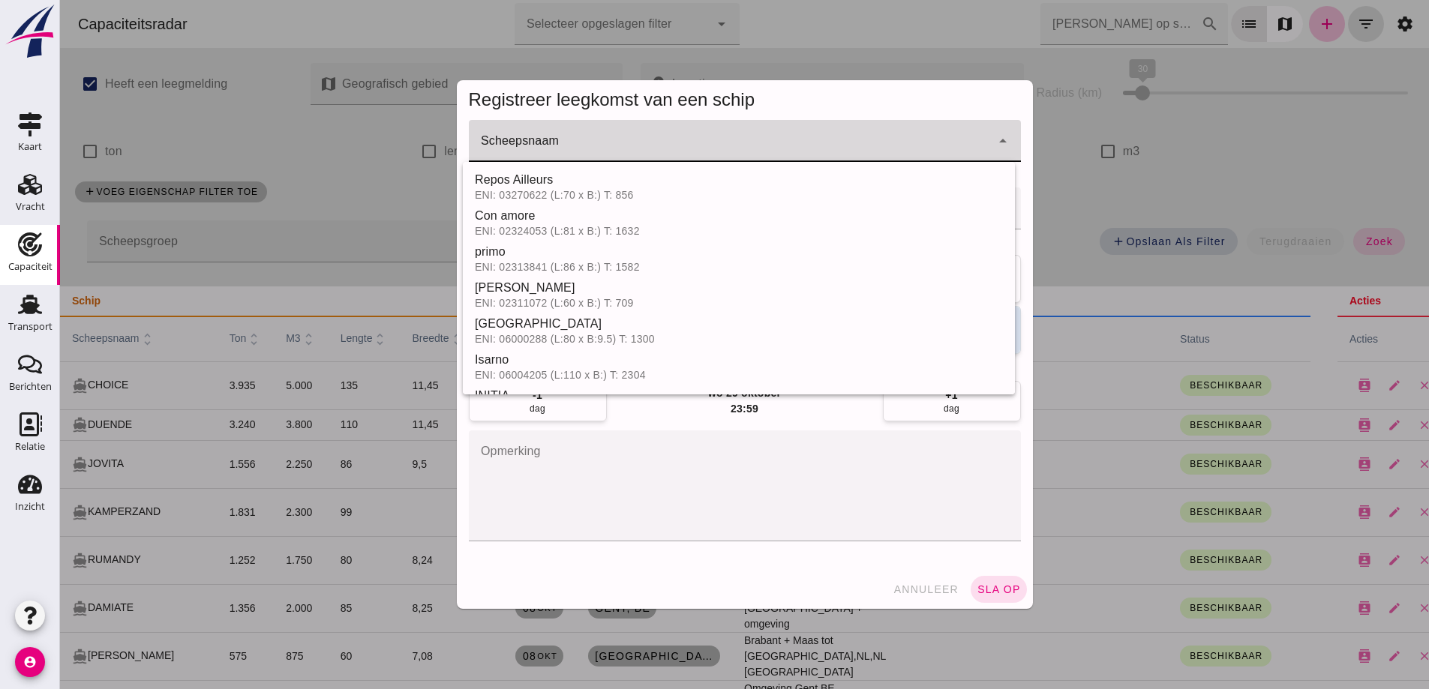
click at [572, 159] on div at bounding box center [730, 141] width 522 height 42
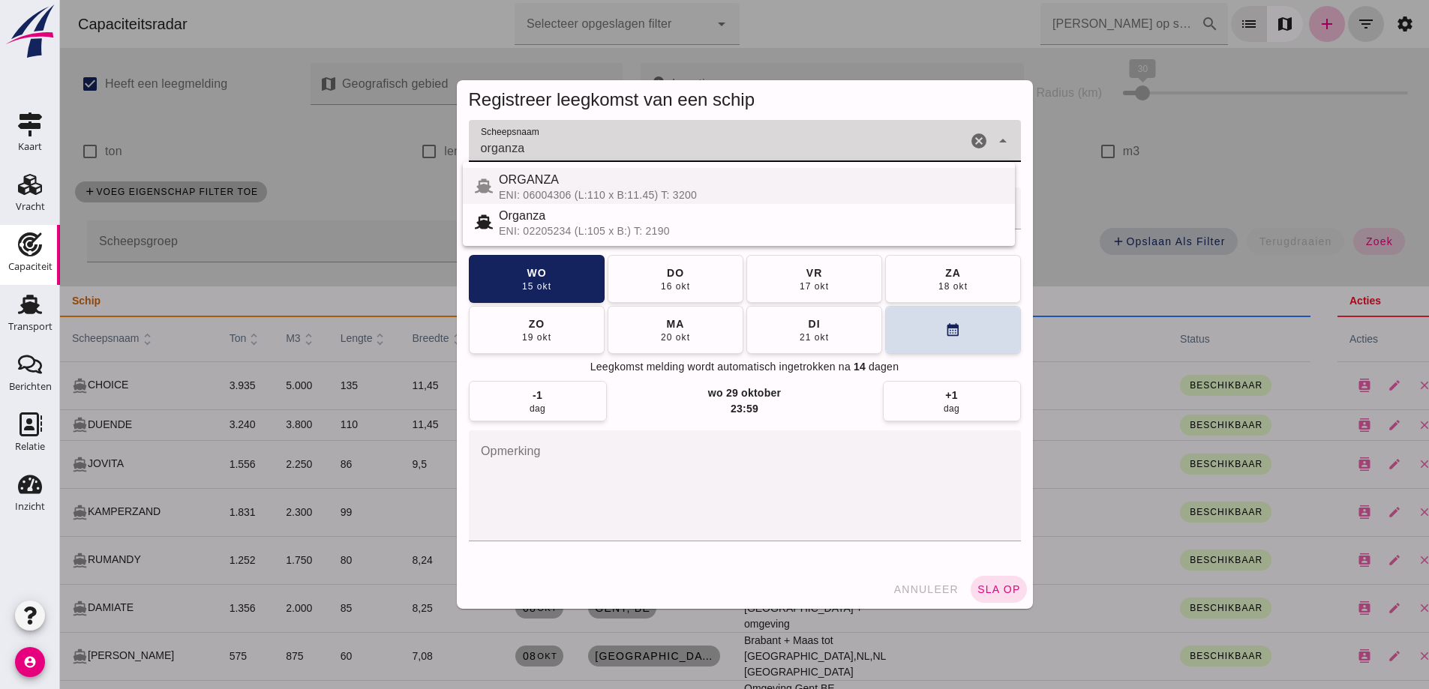
click at [596, 194] on div "ENI: 06004306 (L:110 x B:11.45) T: 3200" at bounding box center [751, 195] width 504 height 12
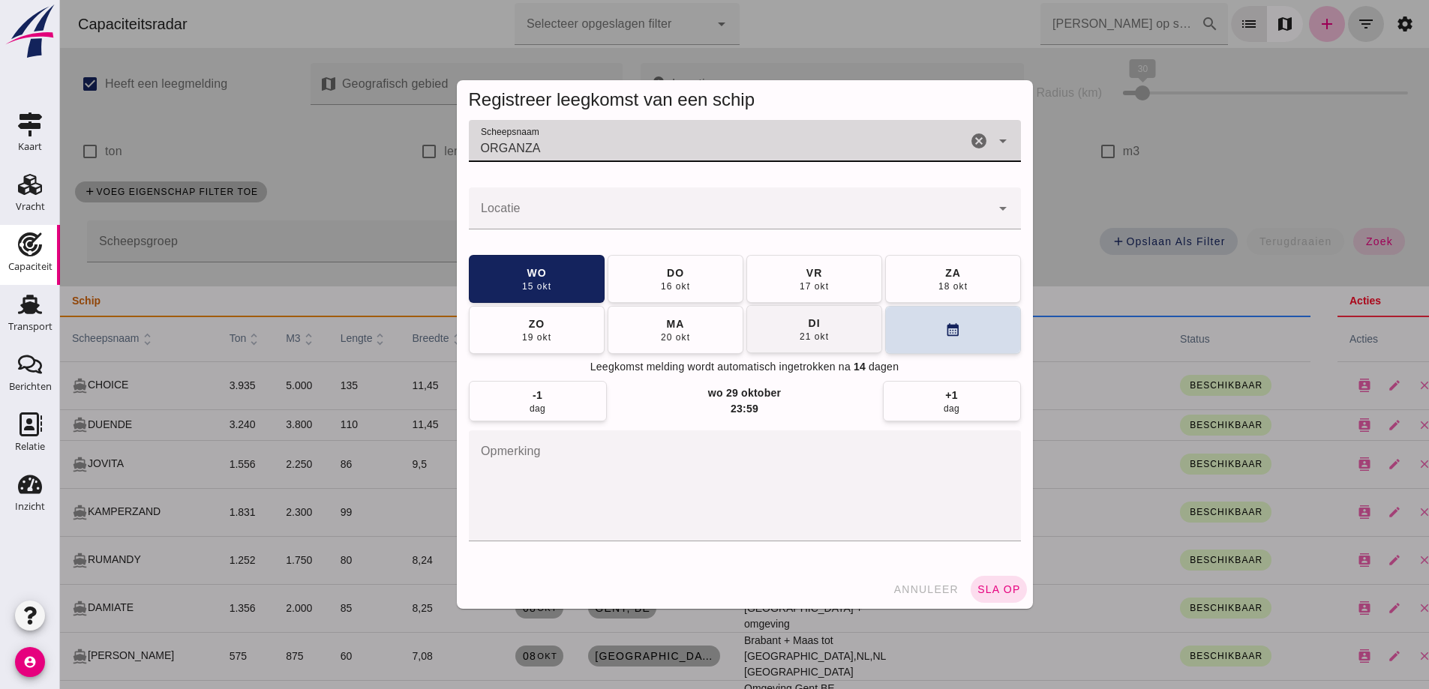
type input "ORGANZA"
click at [803, 335] on div "21 okt" at bounding box center [814, 337] width 30 height 12
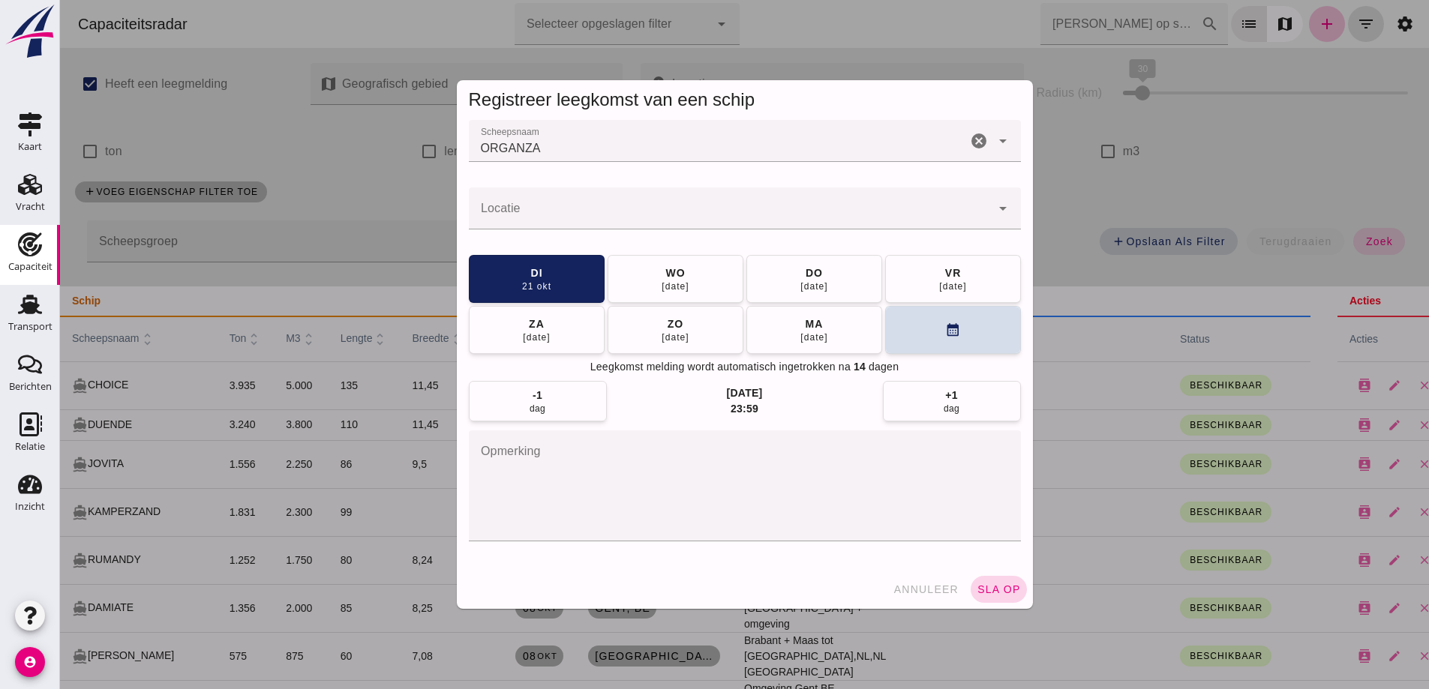
click at [992, 589] on span "sla op" at bounding box center [999, 590] width 44 height 12
click at [596, 212] on input "Locatie" at bounding box center [730, 216] width 522 height 18
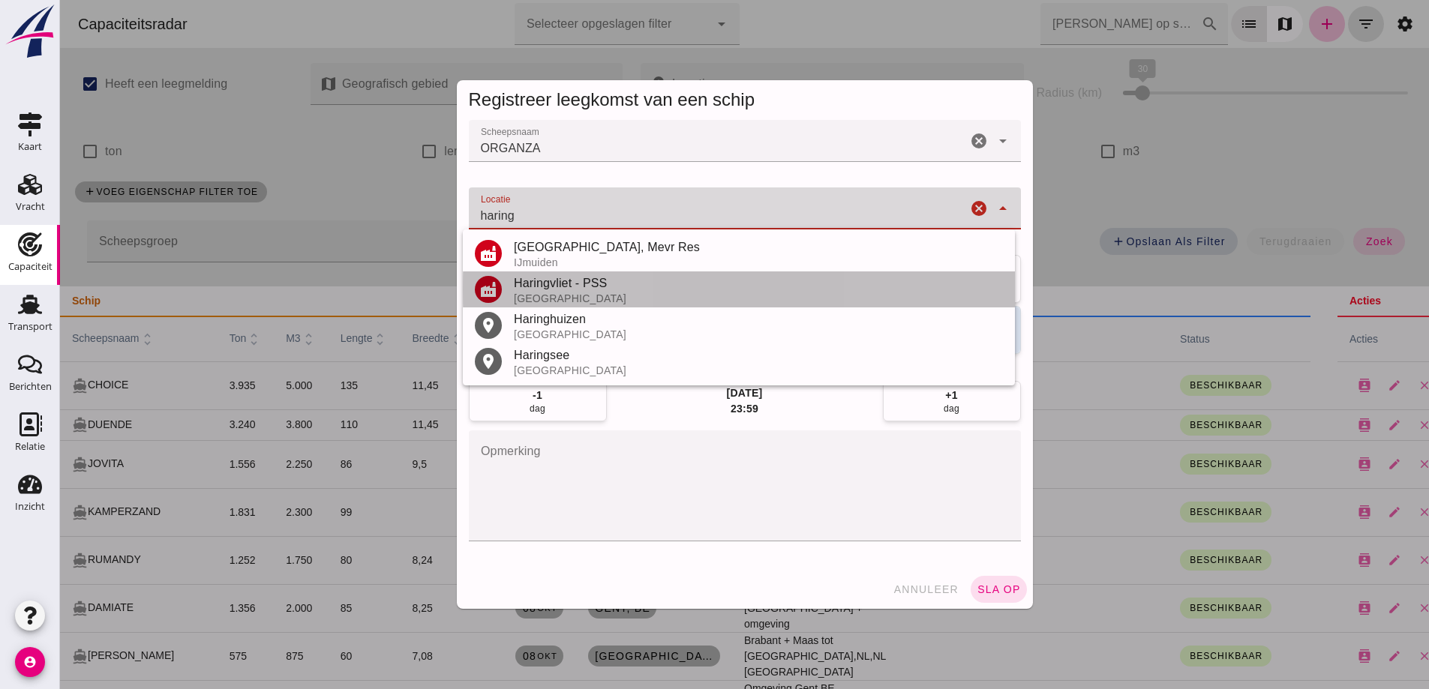
click at [568, 282] on div "Haringvliet - PSS" at bounding box center [758, 284] width 489 height 18
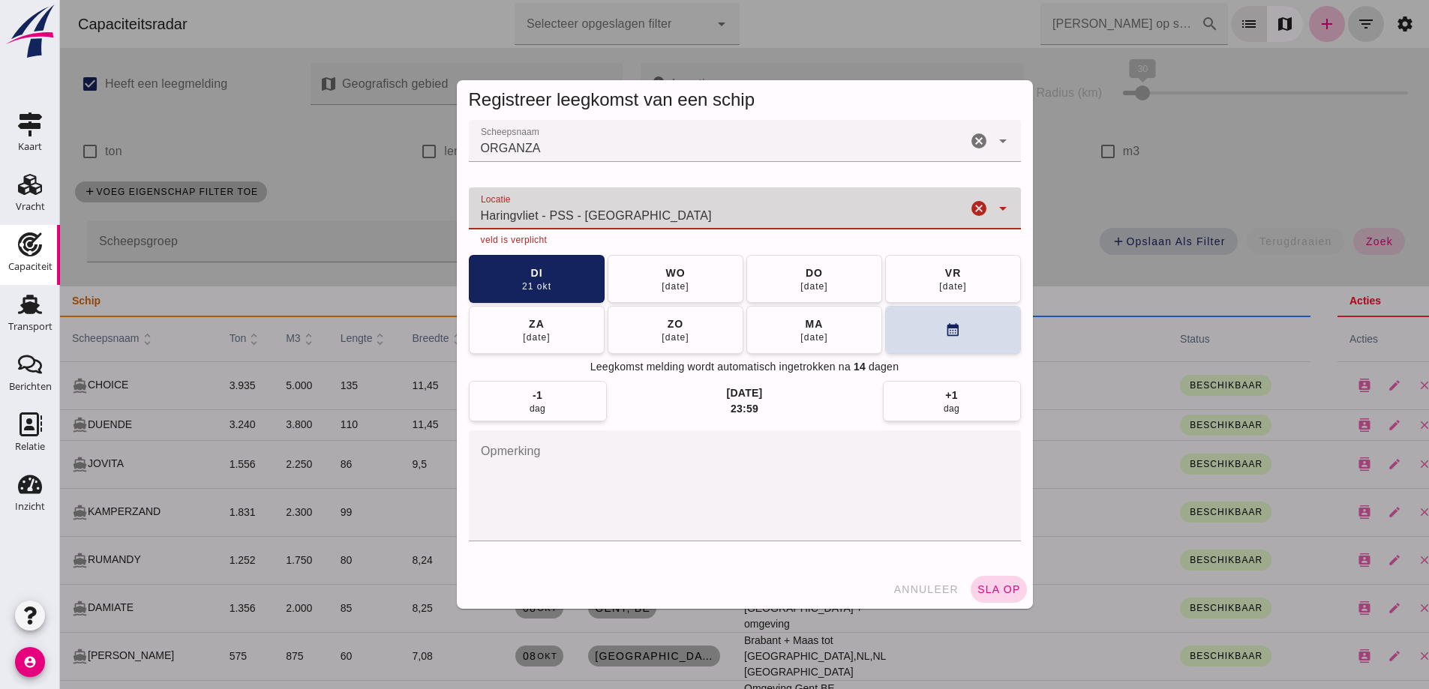
type input "Haringvliet - PSS - [GEOGRAPHIC_DATA]"
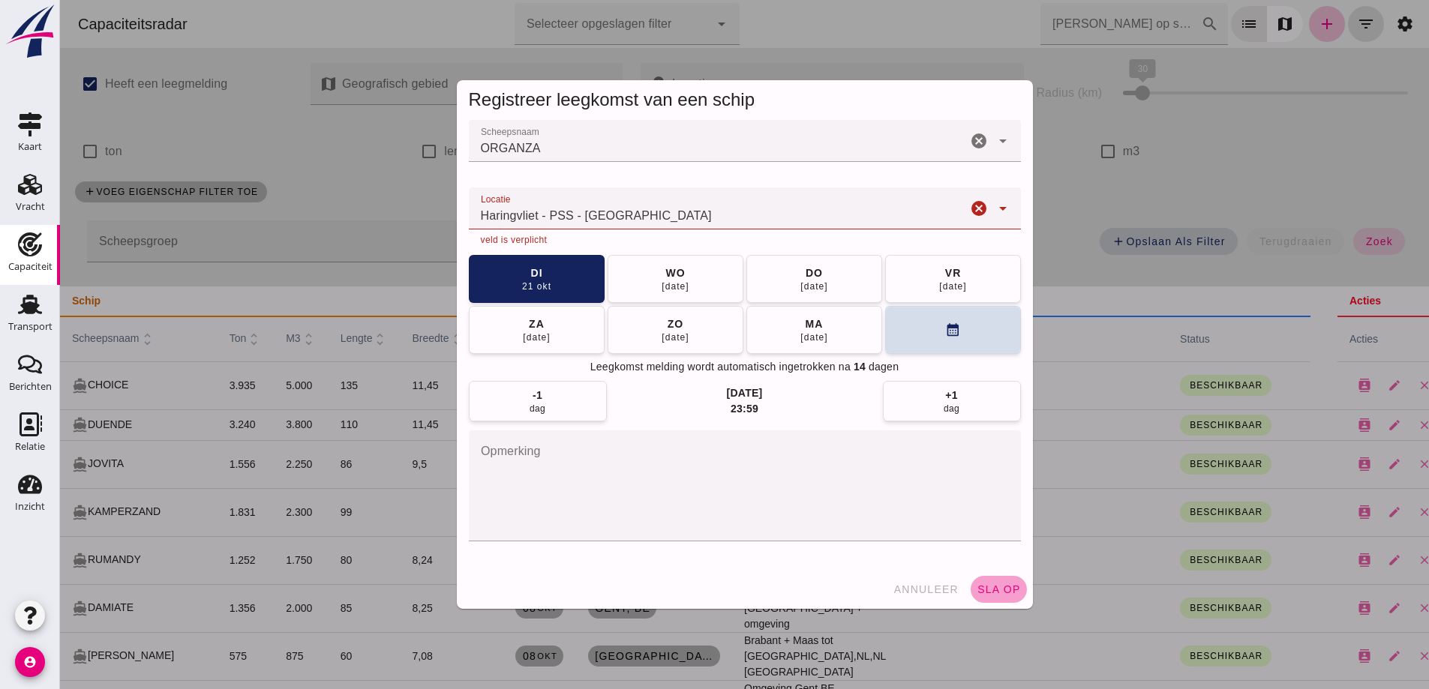
click at [998, 593] on span "sla op" at bounding box center [999, 590] width 44 height 12
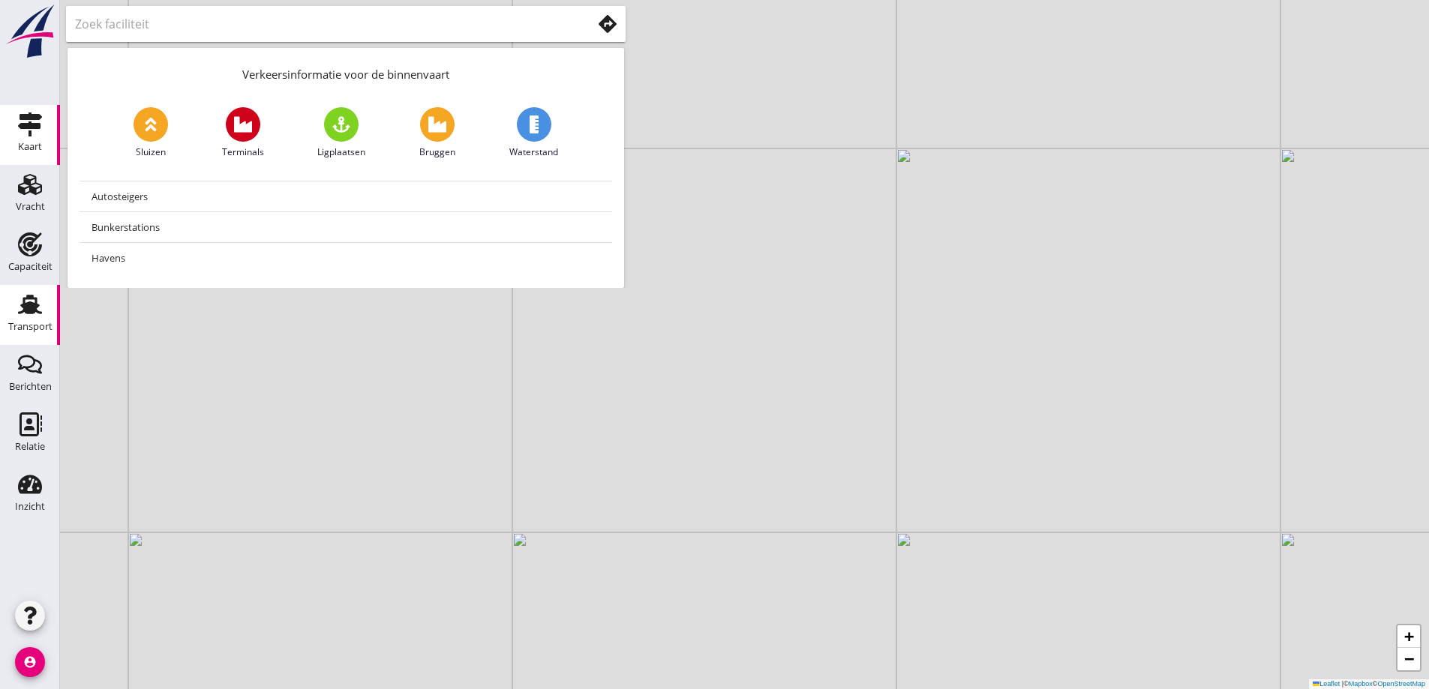
click at [30, 313] on use at bounding box center [30, 305] width 24 height 20
